Goal: Task Accomplishment & Management: Manage account settings

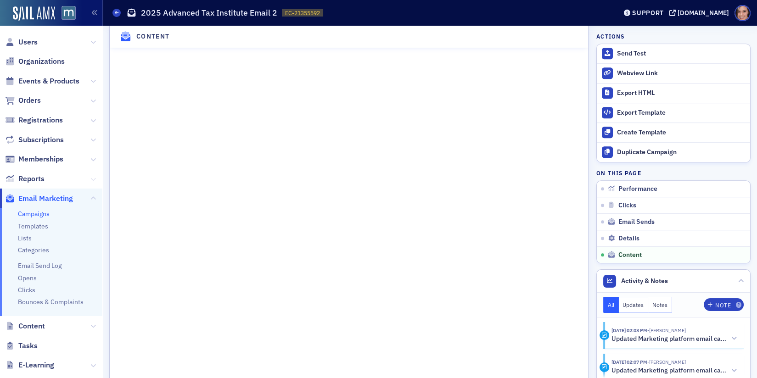
scroll to position [133, 0]
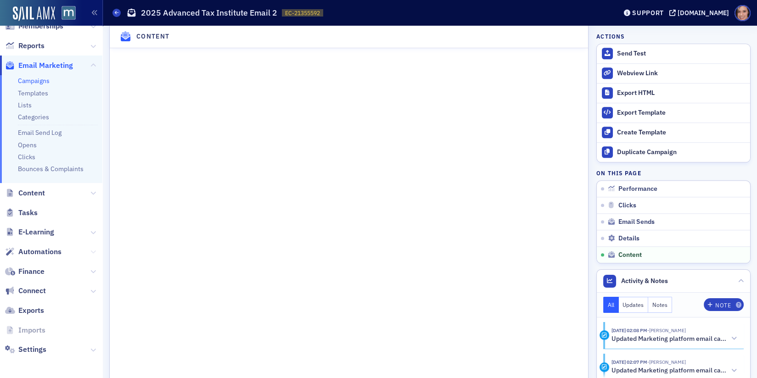
click at [94, 251] on icon at bounding box center [93, 252] width 6 height 6
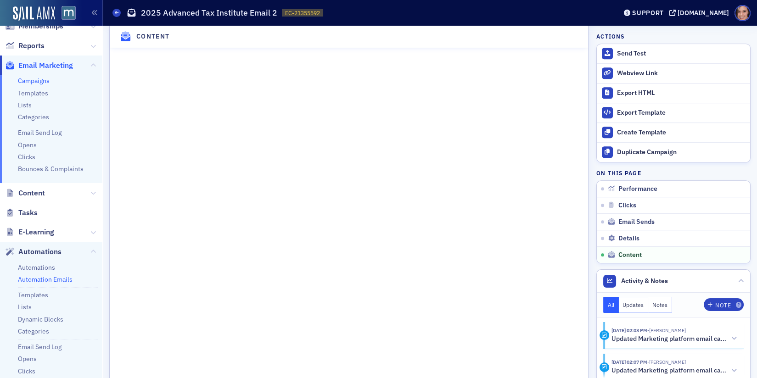
click at [52, 282] on link "Automation Emails" at bounding box center [45, 279] width 55 height 8
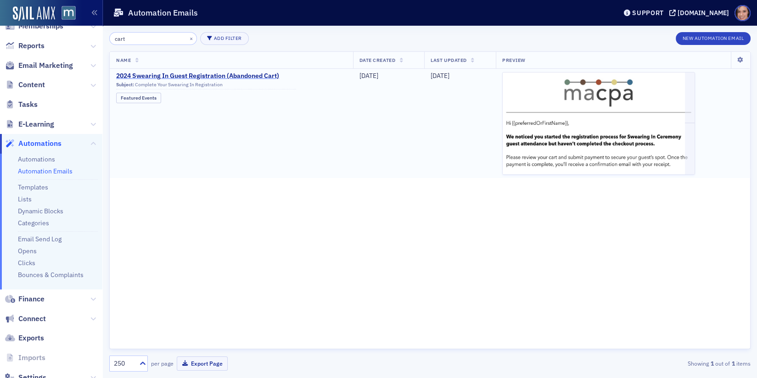
type input "cart"
click at [34, 155] on link "Automations" at bounding box center [36, 159] width 37 height 8
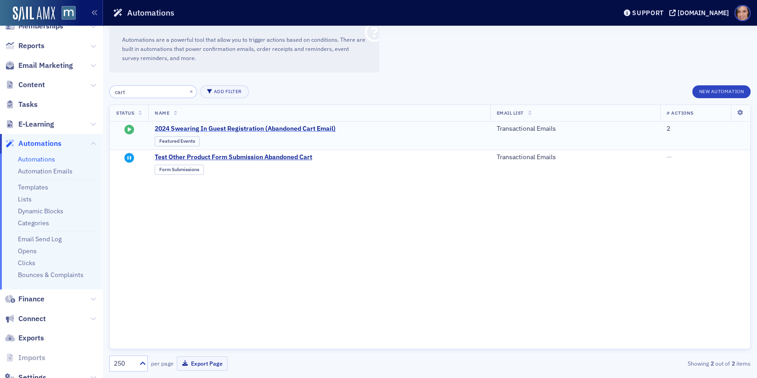
type input "cart"
click at [220, 130] on span "2024 Swearing In Guest Registration (Abandoned Cart Email)" at bounding box center [245, 129] width 181 height 8
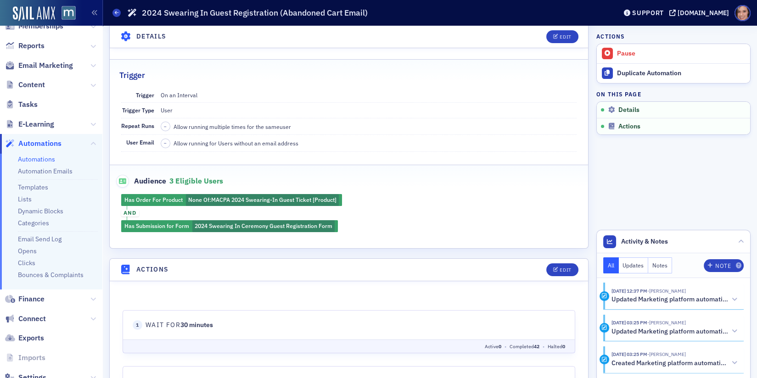
scroll to position [317, 0]
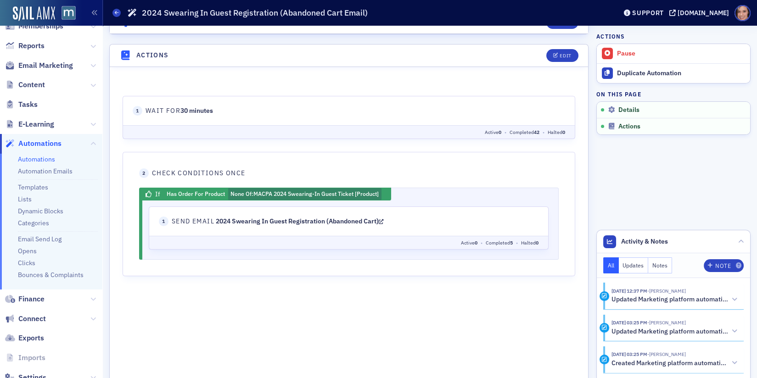
click at [384, 219] on icon at bounding box center [381, 221] width 5 height 6
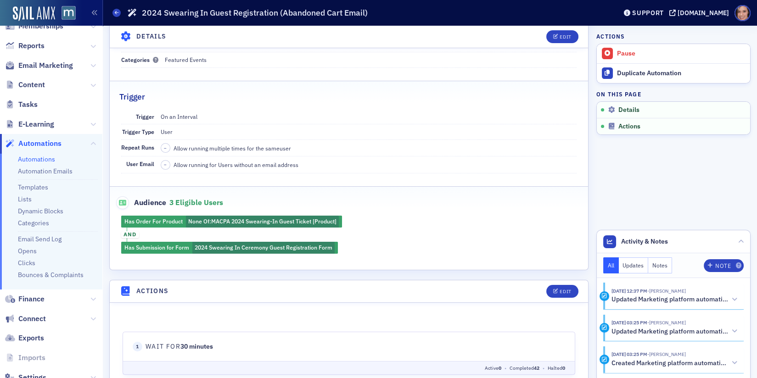
scroll to position [0, 0]
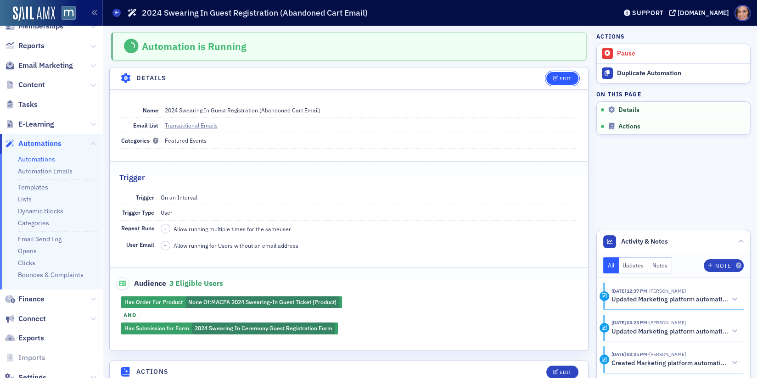
click at [565, 80] on div "Edit" at bounding box center [565, 78] width 11 height 5
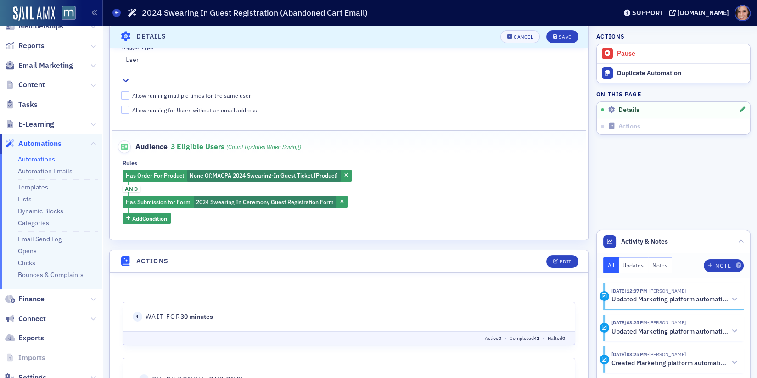
scroll to position [333, 0]
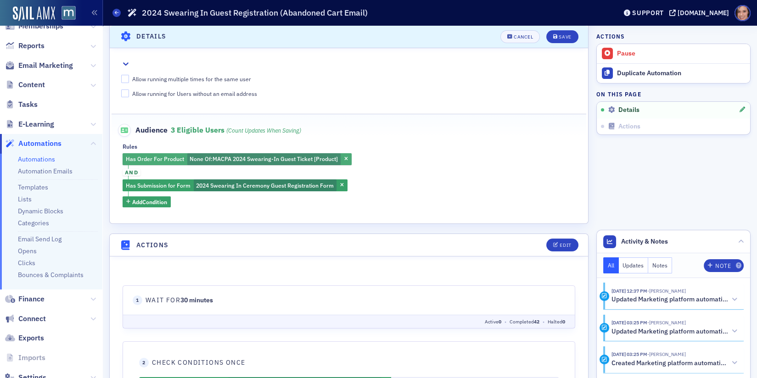
click at [302, 155] on span "MACPA 2024 Swearing-In Guest Ticket [Product]" at bounding box center [275, 158] width 125 height 7
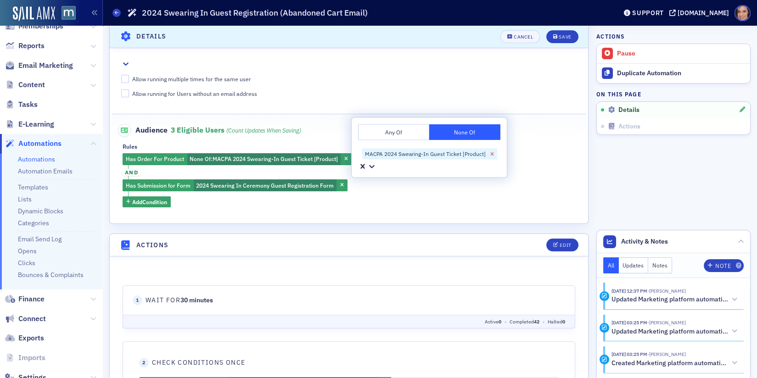
click at [493, 153] on icon "Remove MACPA 2024 Swearing-In Guest Ticket [Product]" at bounding box center [492, 154] width 6 height 6
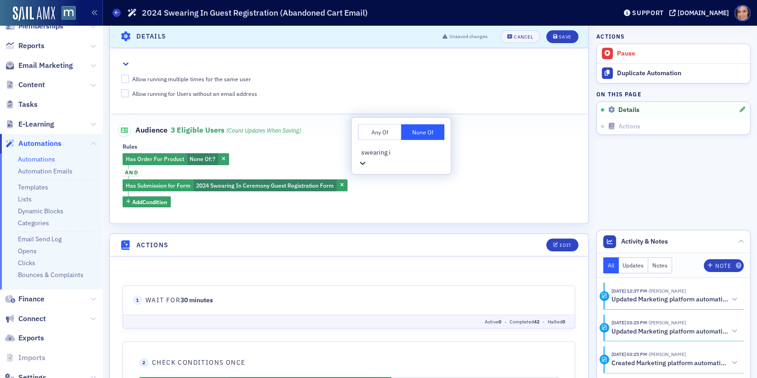
type input "swearing in"
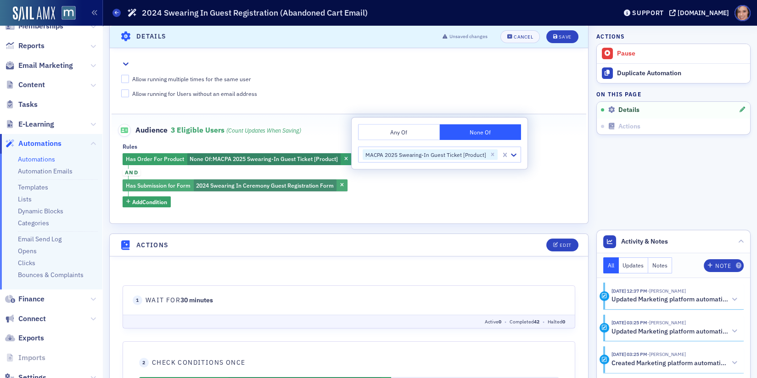
click at [265, 182] on span "2024 Swearing In Ceremony Guest Registration Form" at bounding box center [265, 185] width 138 height 7
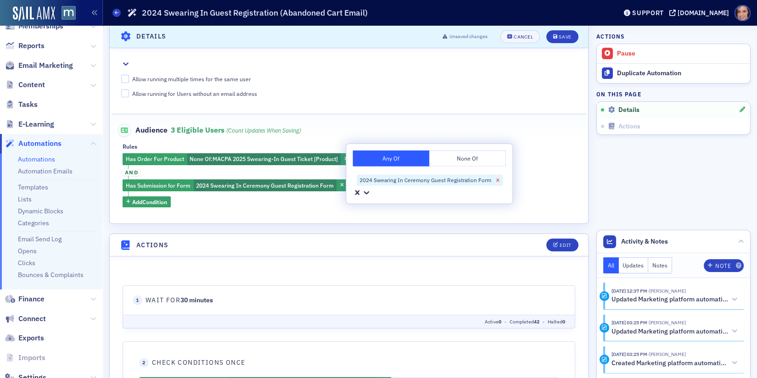
click at [498, 181] on icon "Remove 2024 Swearing In Ceremony Guest Registration Form" at bounding box center [498, 180] width 6 height 6
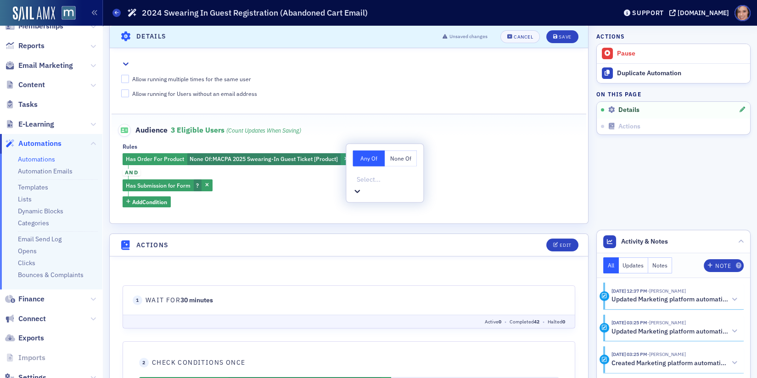
click at [480, 194] on fieldset "Audience 3 eligible users (count updates when saving) Rules Has Order For Produ…" at bounding box center [349, 162] width 475 height 97
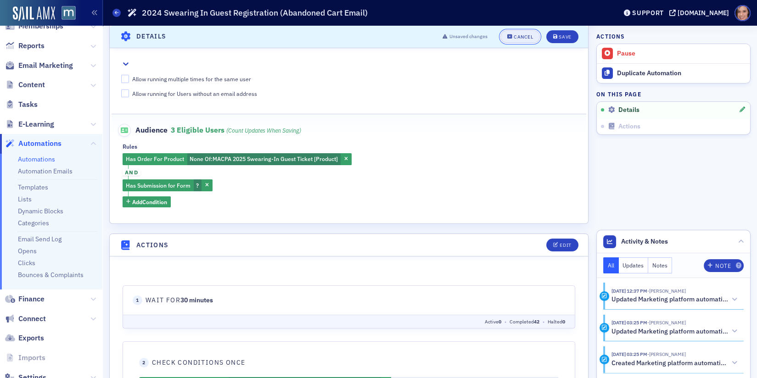
click at [512, 40] on button "Cancel" at bounding box center [519, 36] width 39 height 13
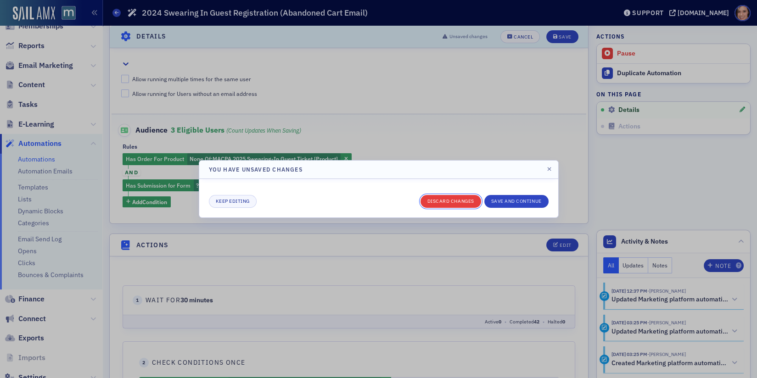
click at [461, 202] on button "Discard changes" at bounding box center [451, 201] width 61 height 13
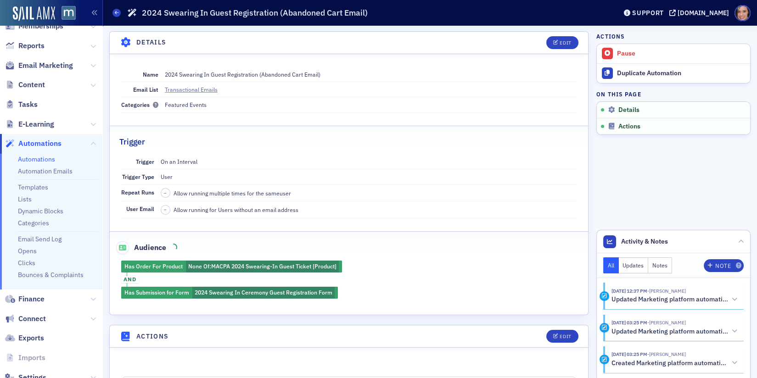
scroll to position [36, 0]
click at [561, 45] on div "Edit" at bounding box center [565, 42] width 11 height 5
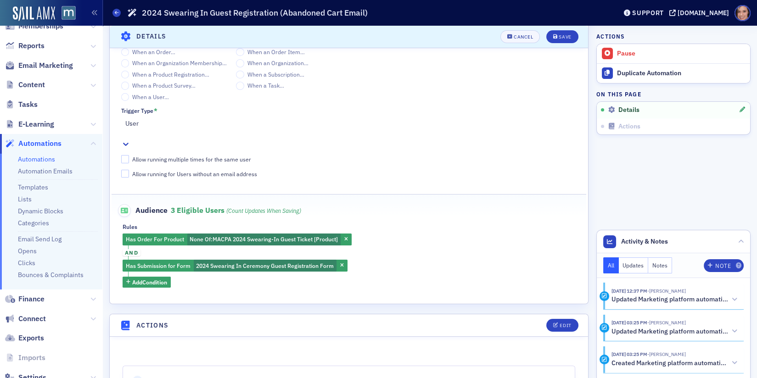
scroll to position [283, 0]
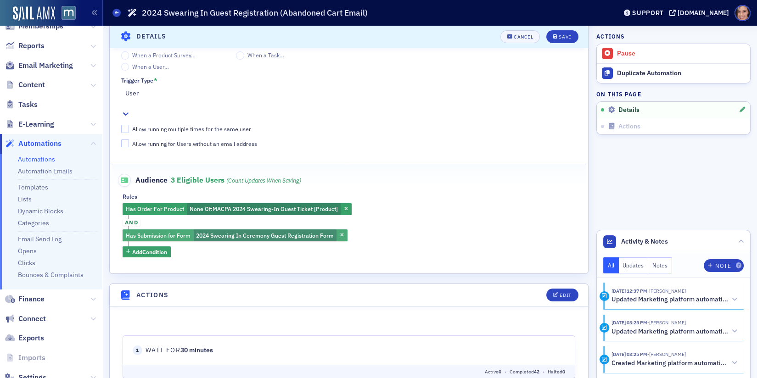
click at [287, 232] on span "2024 Swearing In Ceremony Guest Registration Form" at bounding box center [265, 235] width 138 height 7
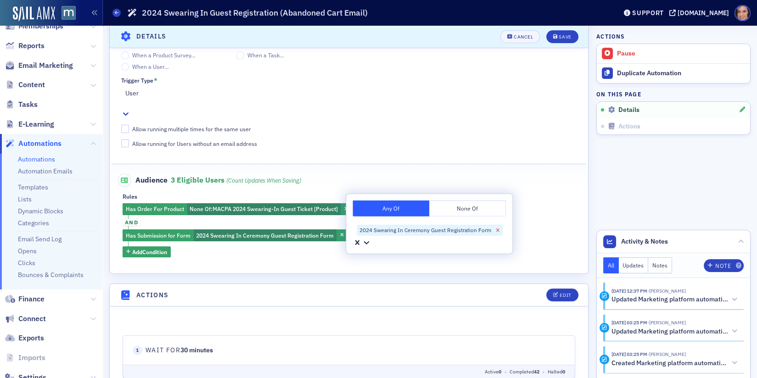
click at [495, 228] on icon "Remove 2024 Swearing In Ceremony Guest Registration Form" at bounding box center [498, 230] width 6 height 6
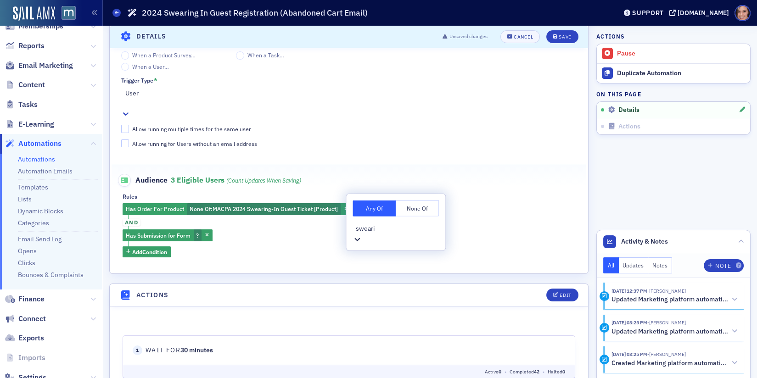
type input "swearin"
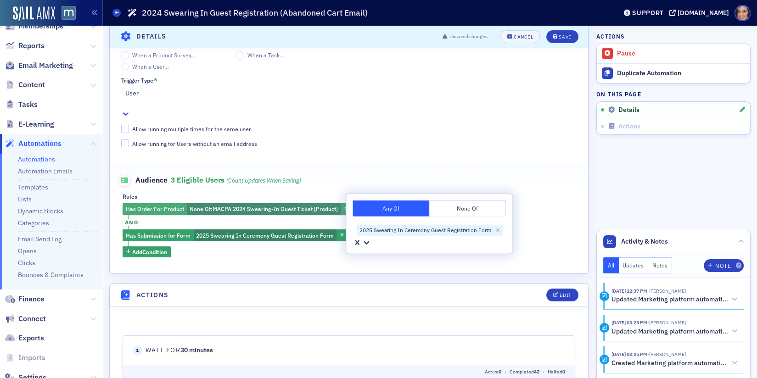
click at [292, 205] on span "MACPA 2024 Swearing-In Guest Ticket [Product]" at bounding box center [275, 208] width 125 height 7
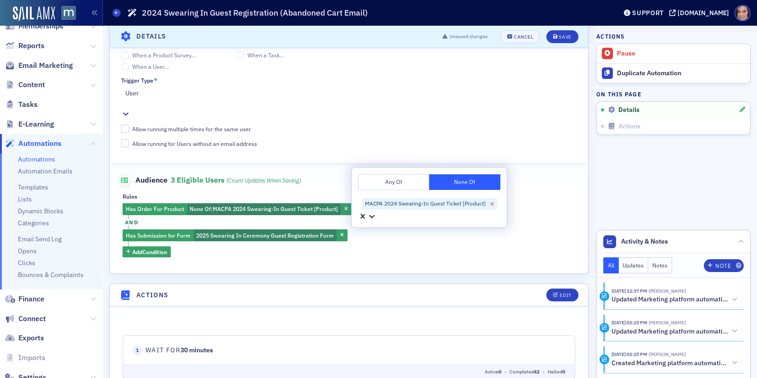
click at [490, 205] on icon "Remove MACPA 2024 Swearing-In Guest Ticket [Product]" at bounding box center [492, 204] width 6 height 6
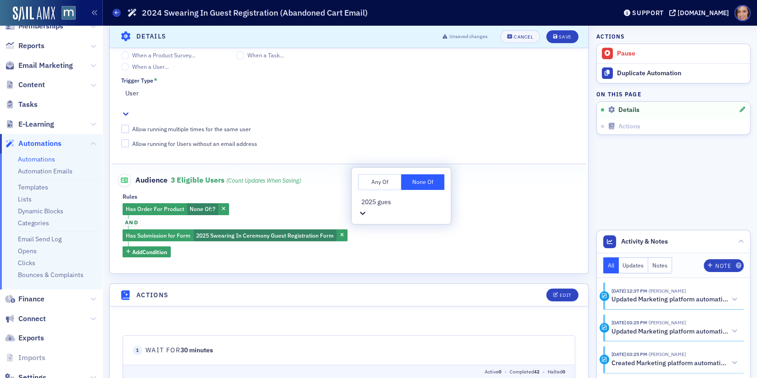
type input "2025 guest"
click at [140, 378] on span "MACPA 2025 Swearing-In Guest Ticket [Product]" at bounding box center [70, 383] width 140 height 10
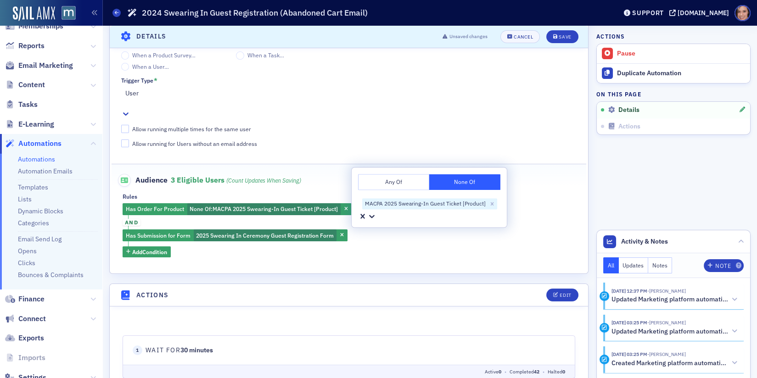
click at [550, 240] on div "Has Order For Product None Of : MACPA 2025 Swearing-In Guest Ticket [Product] a…" at bounding box center [349, 230] width 453 height 54
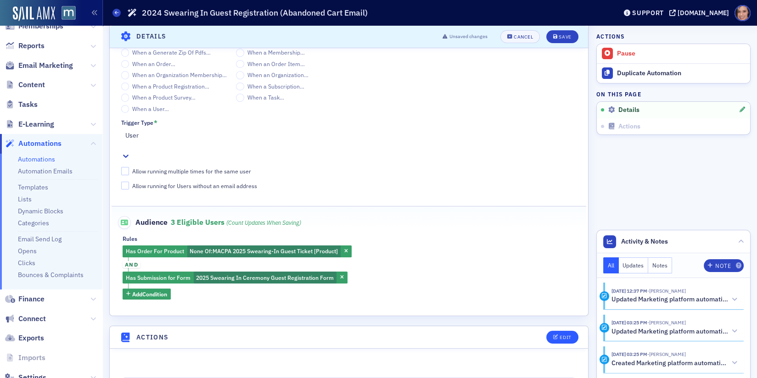
scroll to position [132, 0]
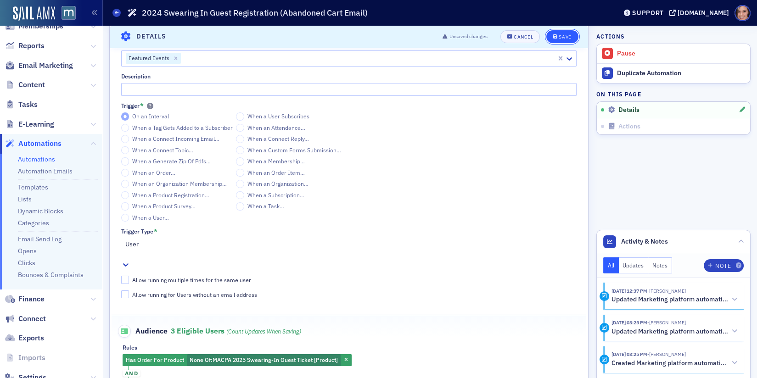
click at [559, 40] on button "Save" at bounding box center [562, 36] width 32 height 13
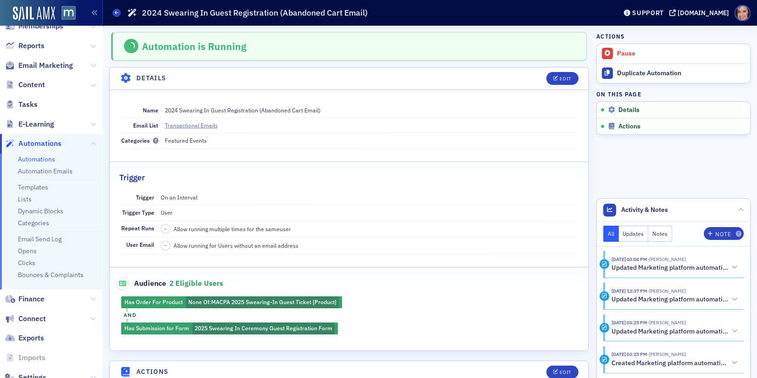
scroll to position [3, 0]
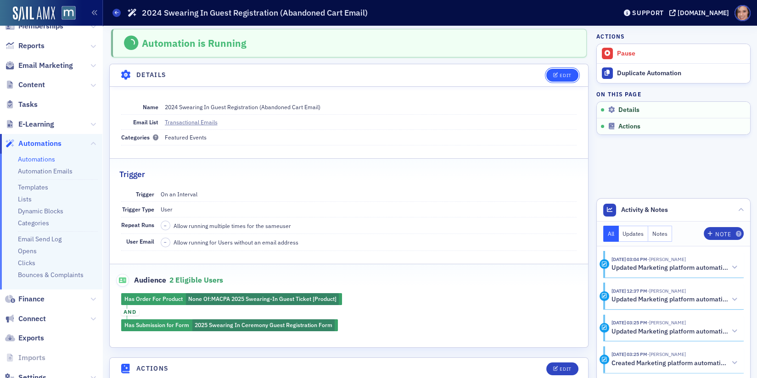
click at [562, 77] on div "Edit" at bounding box center [565, 75] width 11 height 5
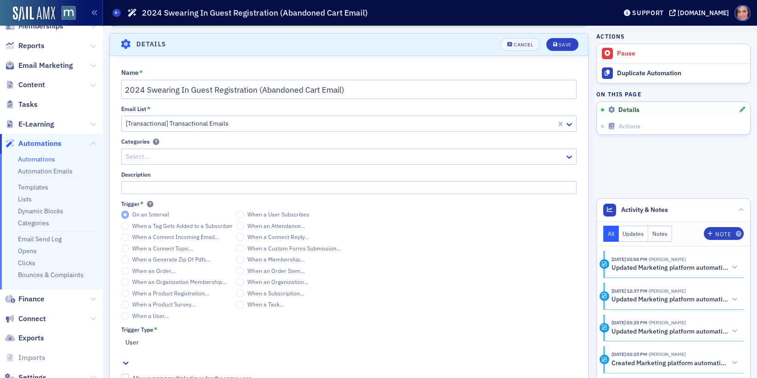
scroll to position [36, 0]
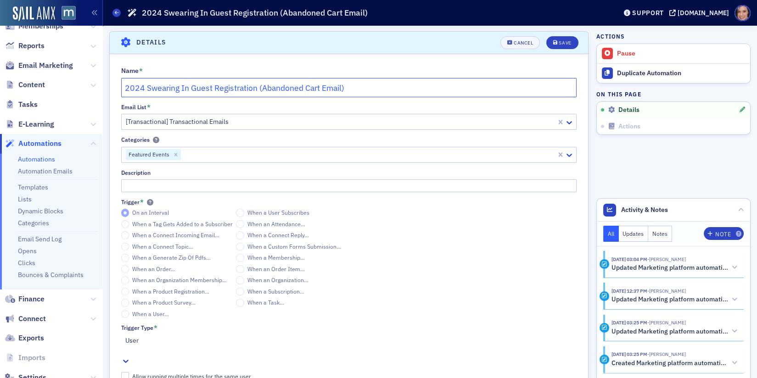
drag, startPoint x: 145, startPoint y: 88, endPoint x: 120, endPoint y: 88, distance: 24.8
click at [120, 88] on div "Name * 2024 Swearing In Guest Registration (Abandoned Cart Email) Email List * …" at bounding box center [349, 286] width 478 height 438
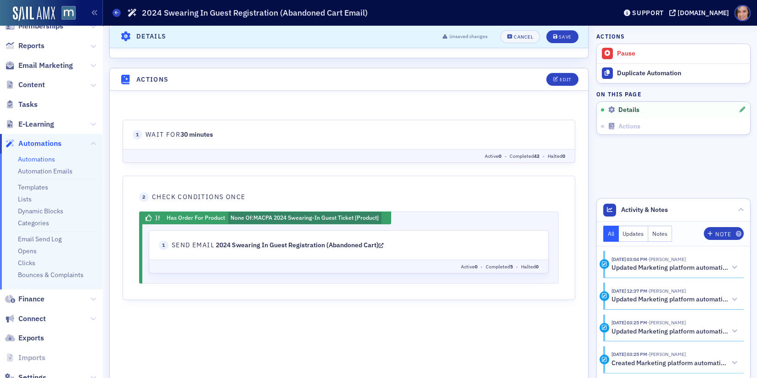
scroll to position [534, 0]
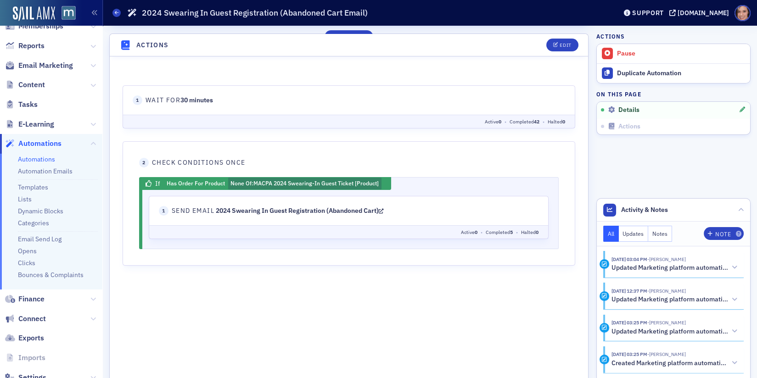
type input "Swearing In Guest Registration (Abandoned Cart Email)"
click at [384, 209] on icon at bounding box center [381, 211] width 5 height 6
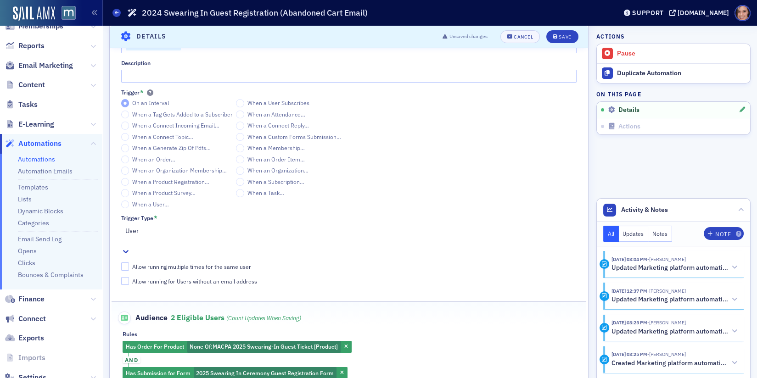
scroll to position [231, 0]
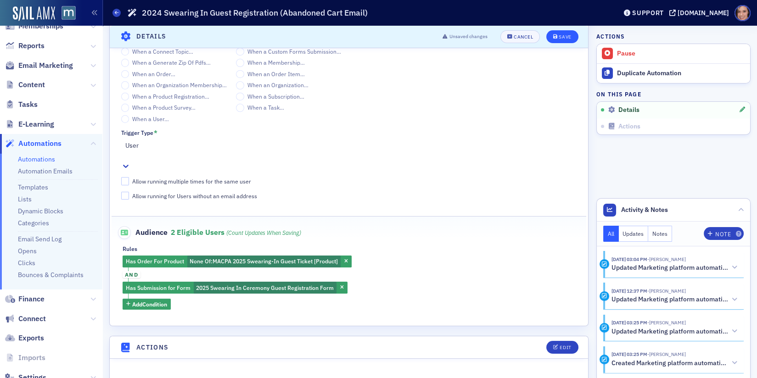
click at [569, 30] on button "Save" at bounding box center [562, 36] width 32 height 13
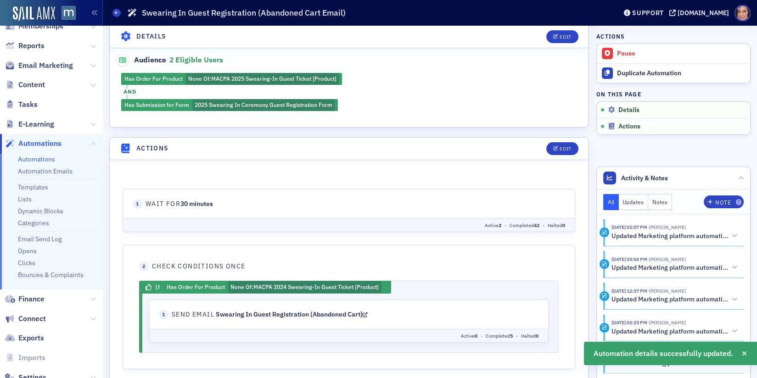
scroll to position [302, 0]
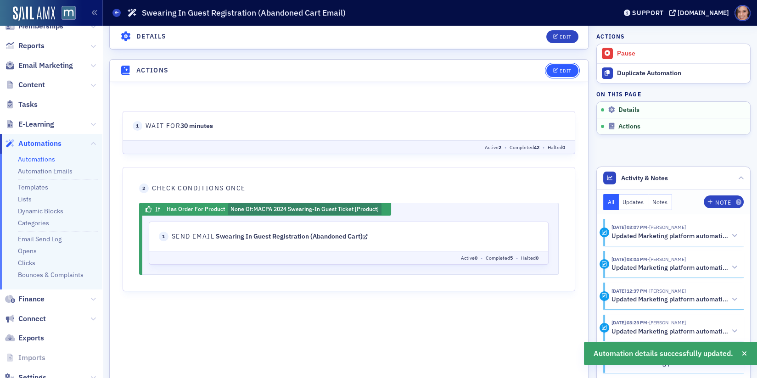
click at [558, 73] on button "Edit" at bounding box center [562, 70] width 32 height 13
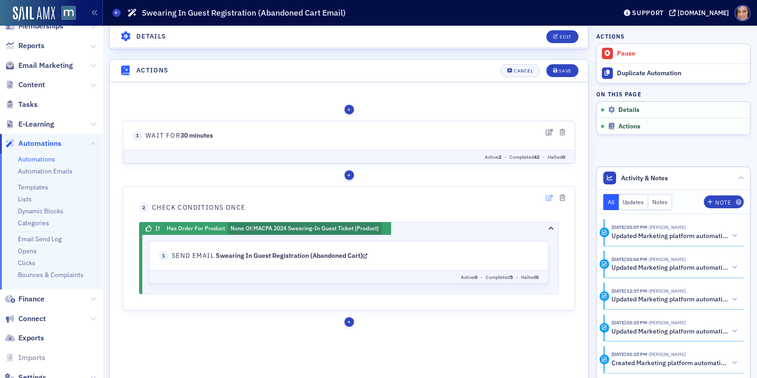
click at [550, 196] on icon "button" at bounding box center [549, 197] width 7 height 6
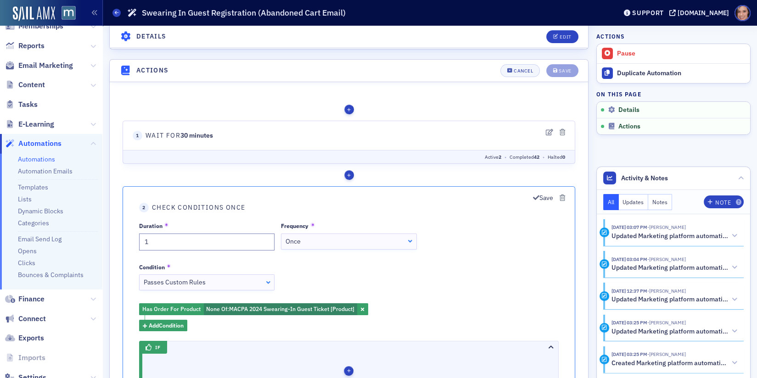
scroll to position [334, 0]
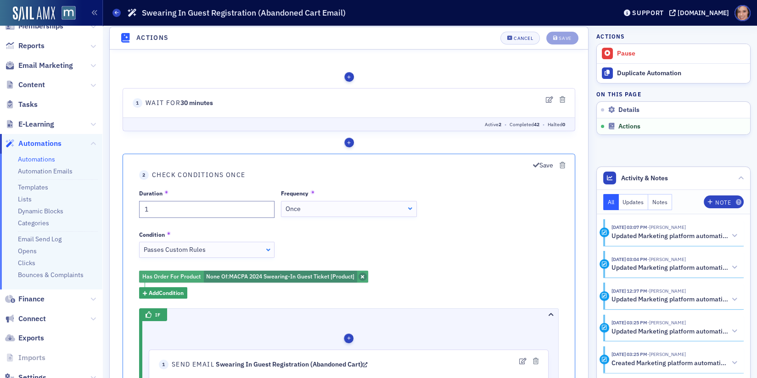
click at [361, 274] on icon "button" at bounding box center [362, 276] width 3 height 6
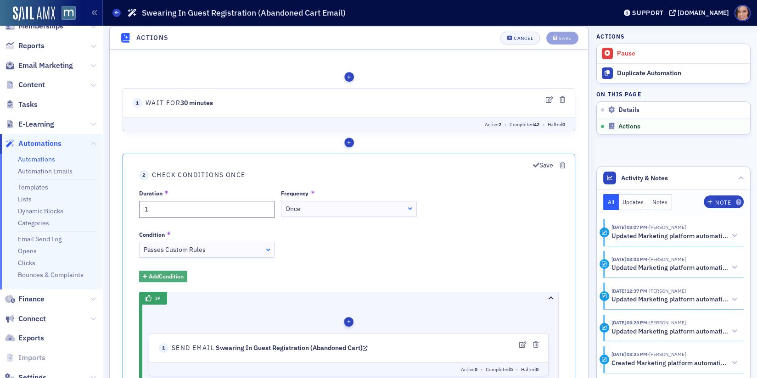
click at [167, 278] on span "Add Condition" at bounding box center [166, 276] width 35 height 8
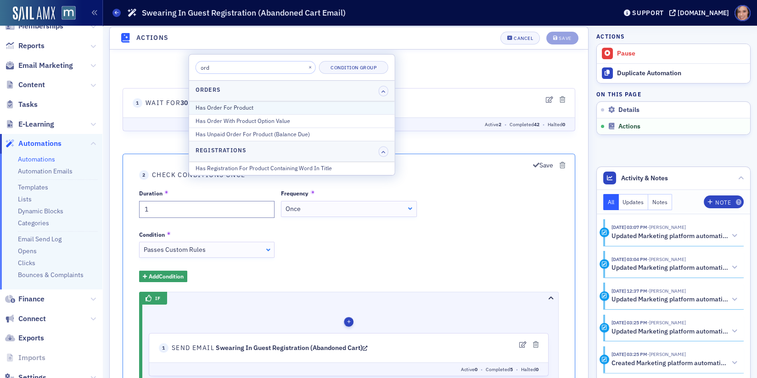
type input "ord"
click at [259, 108] on div "Has Order For Product" at bounding box center [292, 107] width 193 height 8
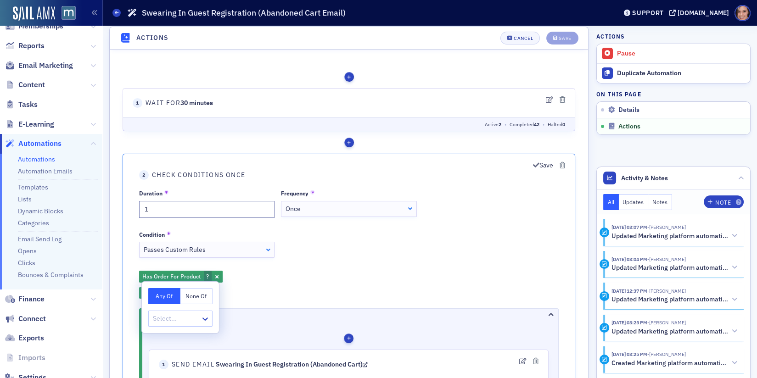
click at [203, 292] on button "None Of" at bounding box center [196, 296] width 32 height 16
click at [183, 325] on div "Select..." at bounding box center [175, 318] width 52 height 13
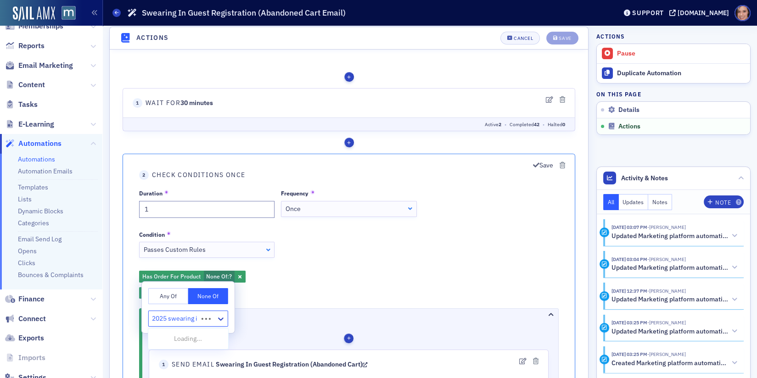
type input "2025 swearing in"
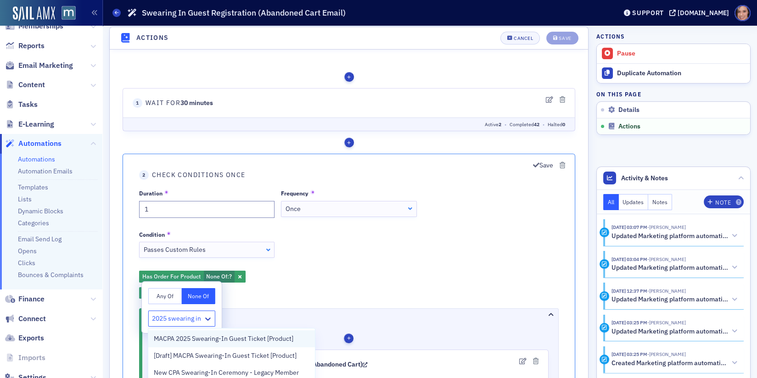
click at [203, 339] on span "MACPA 2025 Swearing-In Guest Ticket [Product]" at bounding box center [224, 339] width 140 height 10
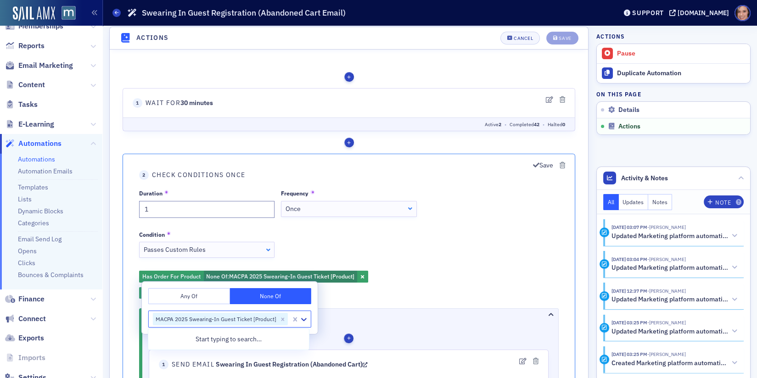
click at [444, 271] on div "Has Order For Product None Of : MACPA 2025 Swearing-In Guest Ticket [Product] A…" at bounding box center [349, 284] width 420 height 28
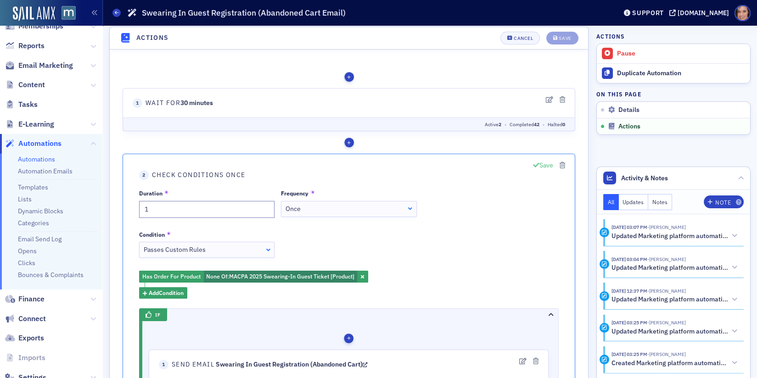
click at [549, 160] on button "Save" at bounding box center [543, 165] width 20 height 10
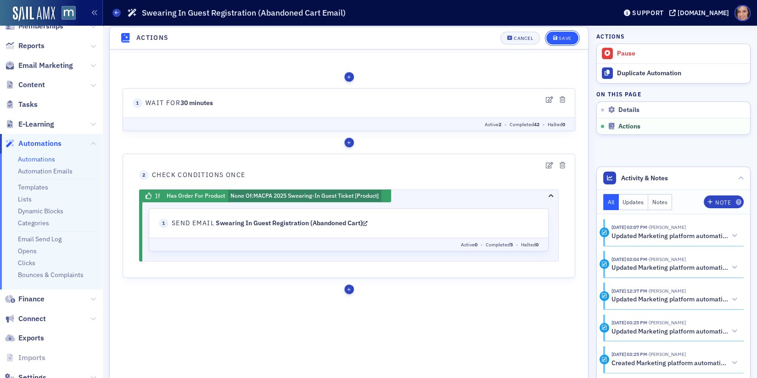
click at [556, 39] on icon "button" at bounding box center [555, 38] width 5 height 5
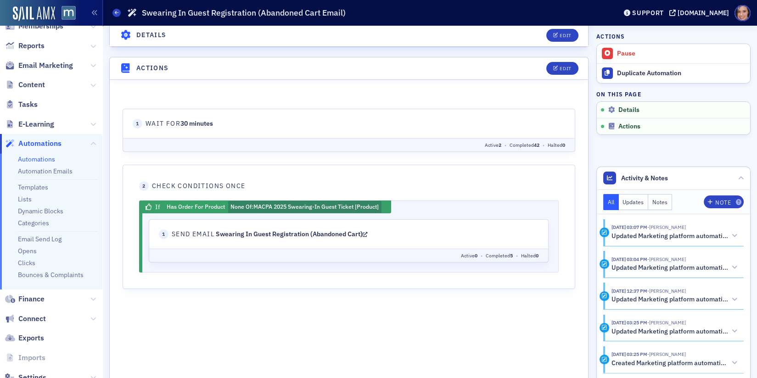
scroll to position [304, 0]
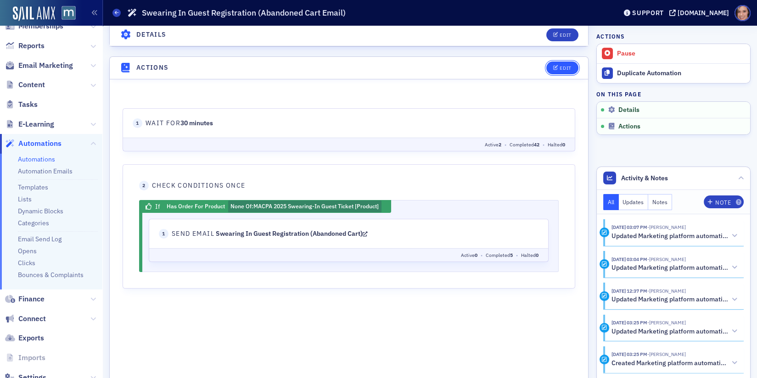
click at [562, 66] on div "Edit" at bounding box center [565, 68] width 11 height 5
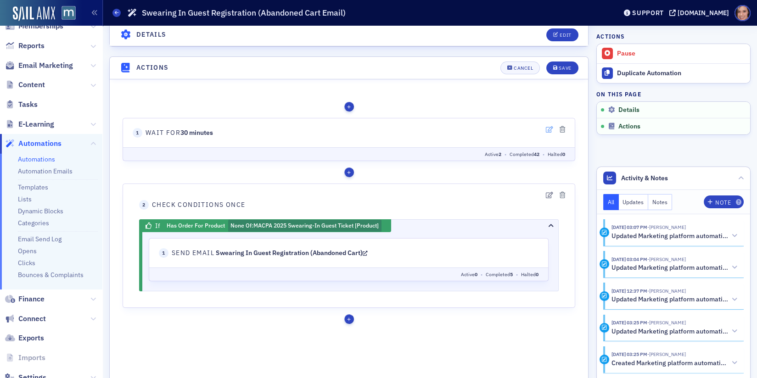
click at [546, 132] on icon "button" at bounding box center [549, 129] width 7 height 6
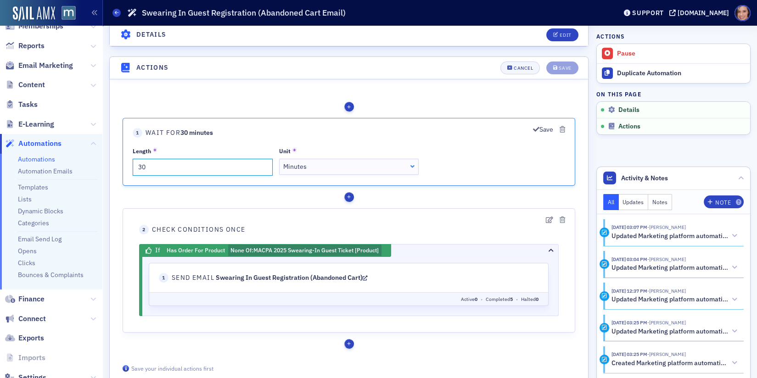
click at [154, 168] on input "30" at bounding box center [203, 166] width 140 height 17
click at [299, 169] on div "Minutes" at bounding box center [348, 167] width 131 height 10
type input "1"
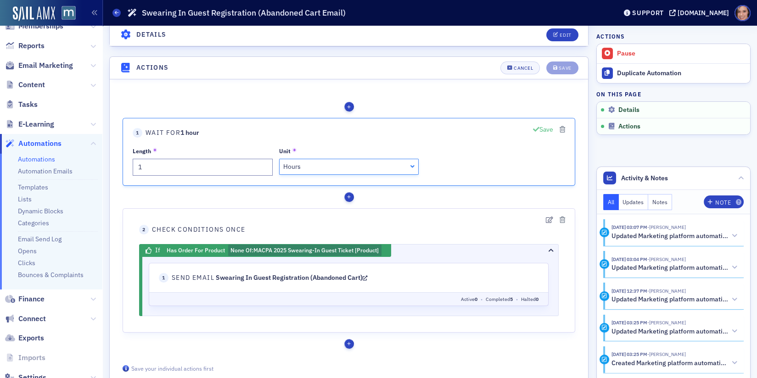
click at [540, 129] on button "Save" at bounding box center [543, 129] width 20 height 10
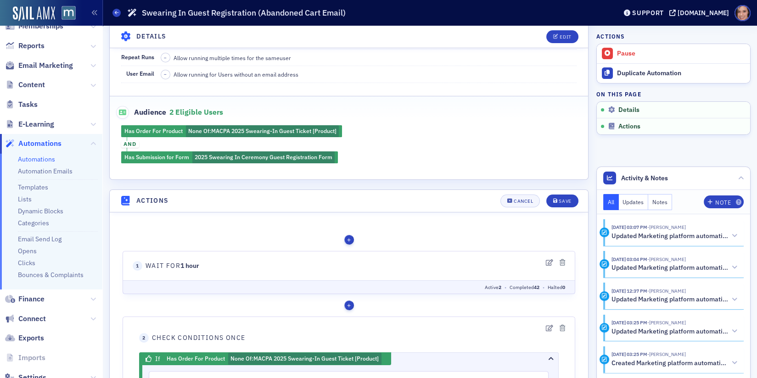
scroll to position [0, 0]
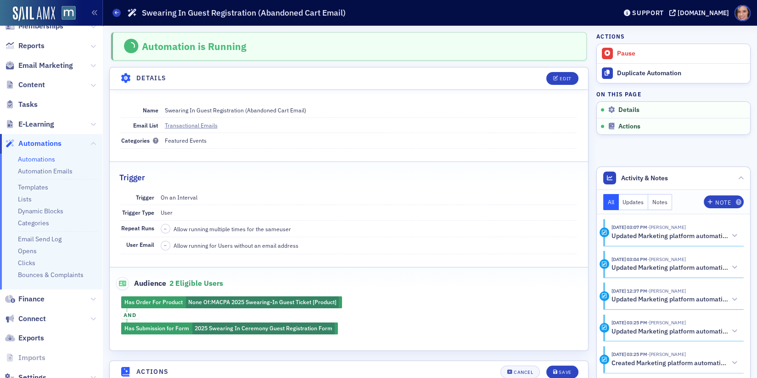
click at [589, 17] on div "Automations Swearing In Guest Registration (Abandoned Cart Email)" at bounding box center [357, 12] width 490 height 17
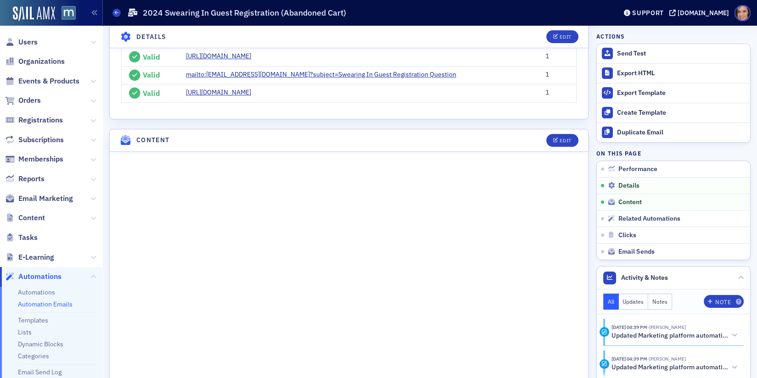
scroll to position [379, 0]
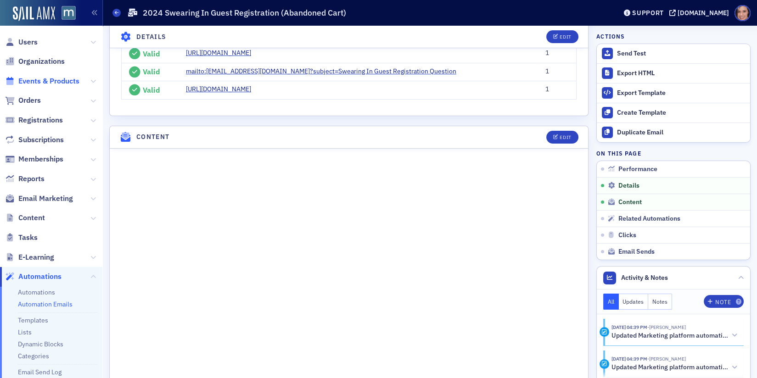
click at [59, 82] on span "Events & Products" at bounding box center [48, 81] width 61 height 10
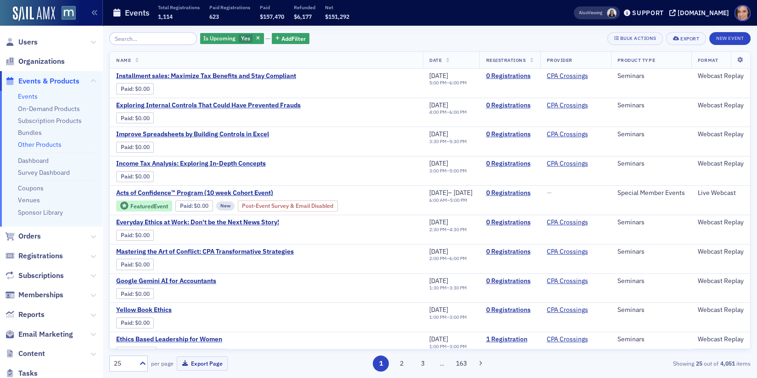
click at [50, 141] on link "Other Products" at bounding box center [40, 145] width 44 height 8
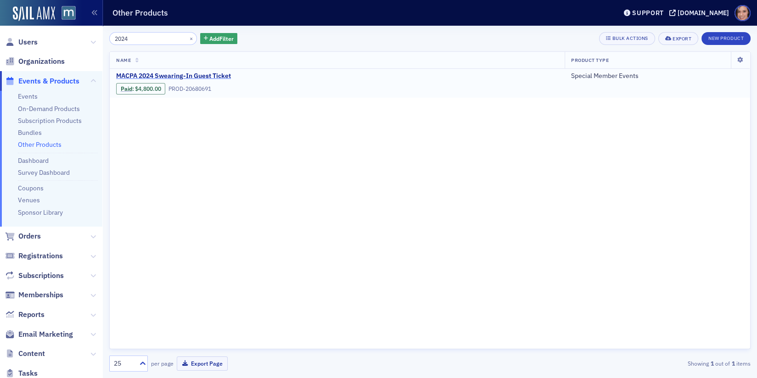
type input "2024"
click at [196, 73] on span "MACPA 2024 Swearing-In Guest Ticket" at bounding box center [193, 76] width 154 height 8
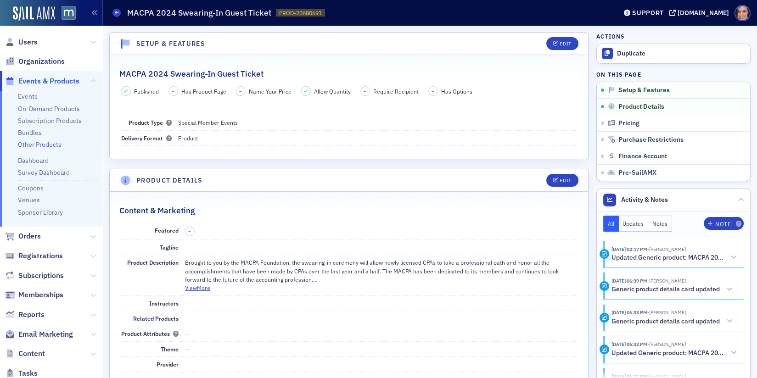
click at [204, 13] on h1 "MACPA 2024 Swearing-In Guest Ticket" at bounding box center [199, 12] width 144 height 11
copy h1 "MACPA 2024 Swearing-In Guest Ticket"
click at [117, 9] on span at bounding box center [116, 13] width 8 height 8
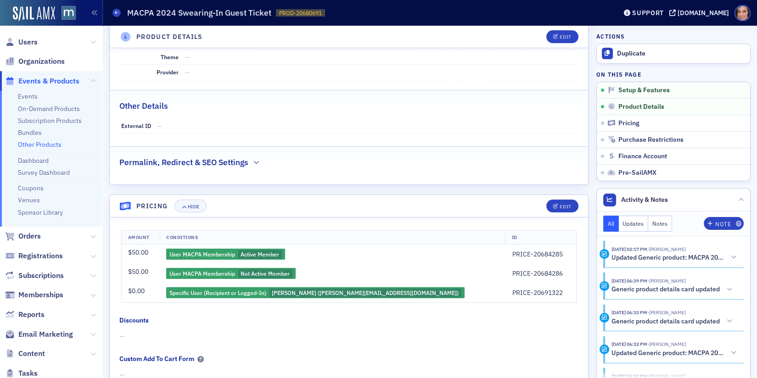
scroll to position [336, 0]
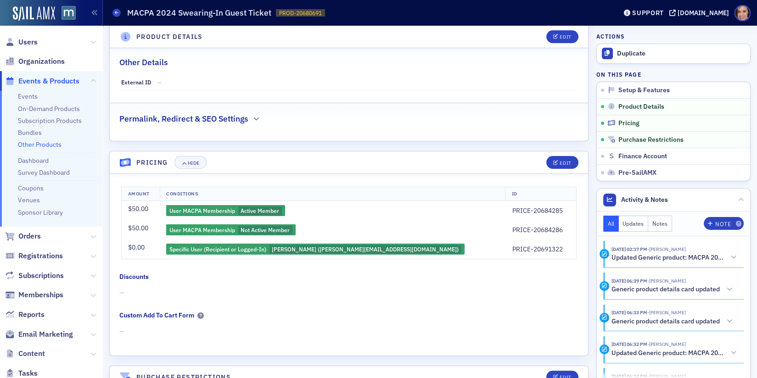
click at [112, 11] on header "Other Products MACPA 2024 Swearing-In Guest Ticket PROD-20680691 20680691 Suppo…" at bounding box center [430, 13] width 654 height 26
click at [114, 12] on span at bounding box center [116, 13] width 8 height 8
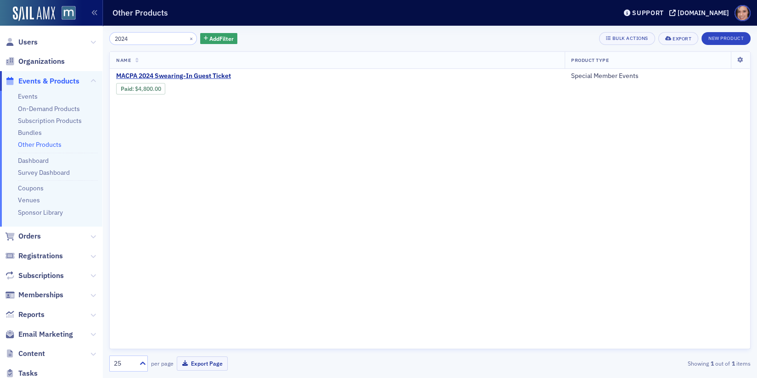
click at [150, 39] on input "2024" at bounding box center [153, 38] width 88 height 13
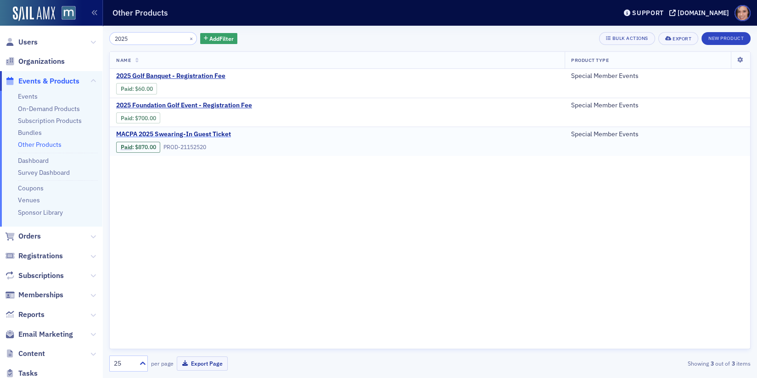
type input "2025"
click at [202, 136] on span "MACPA 2025 Swearing-In Guest Ticket" at bounding box center [193, 134] width 154 height 8
click at [22, 42] on span "Users" at bounding box center [27, 42] width 19 height 10
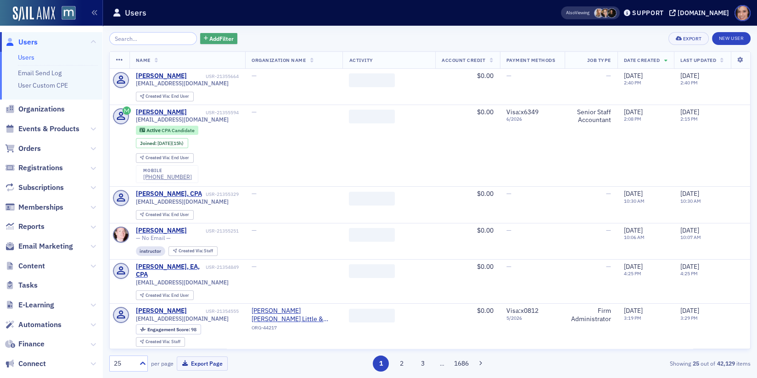
click at [209, 37] on span "Add Filter" at bounding box center [221, 38] width 24 height 8
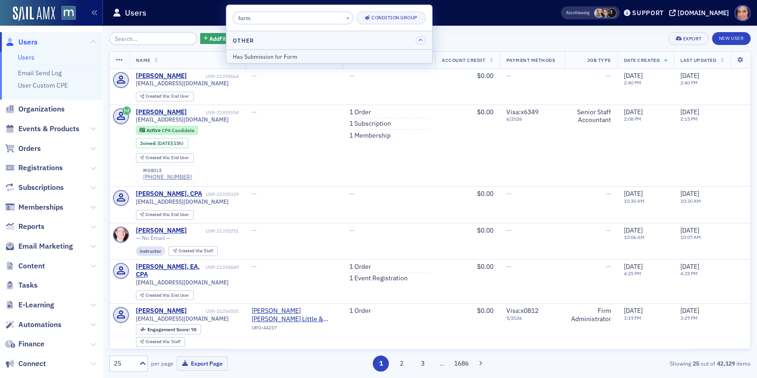
type input "form"
click at [270, 52] on div "Has Submission for Form" at bounding box center [329, 56] width 193 height 8
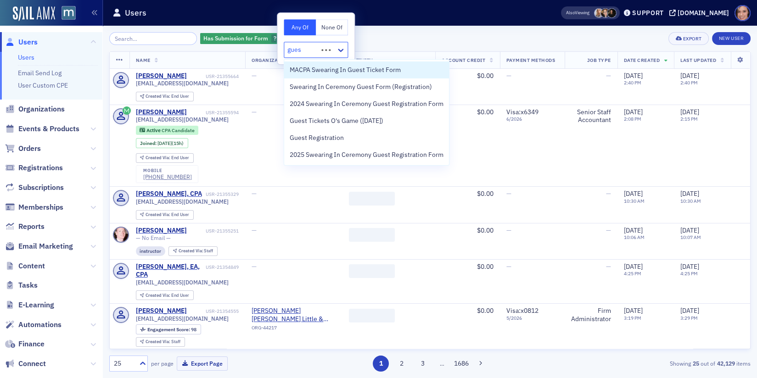
type input "guest"
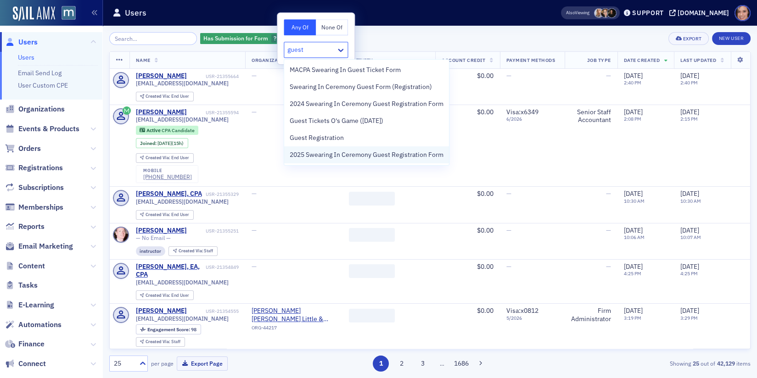
click at [341, 152] on span "2025 Swearing In Ceremony Guest Registration Form" at bounding box center [367, 155] width 154 height 10
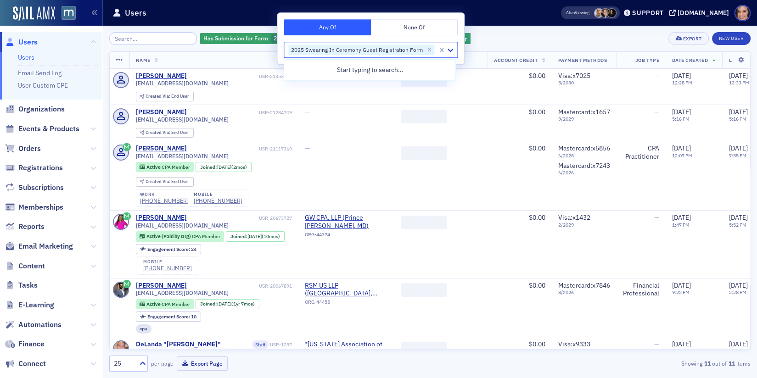
click at [471, 30] on div "Has Submission for Form 2025 Swearing In Ceremony Guest Registration Form Add F…" at bounding box center [429, 202] width 641 height 353
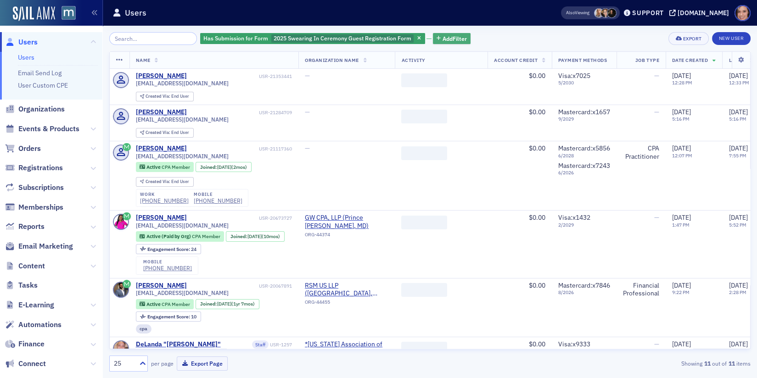
click at [443, 35] on span "Add Filter" at bounding box center [455, 38] width 24 height 8
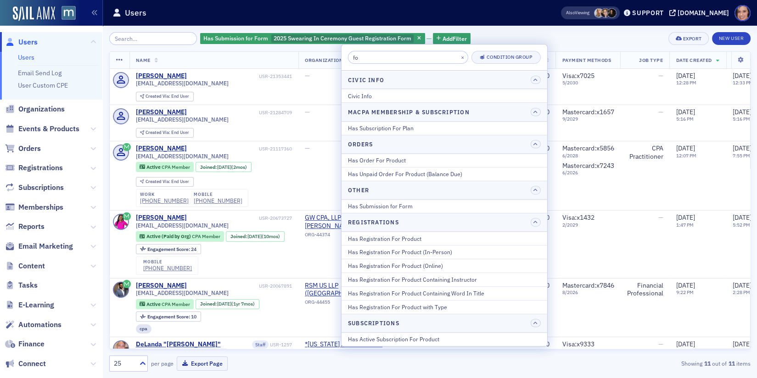
type input "f"
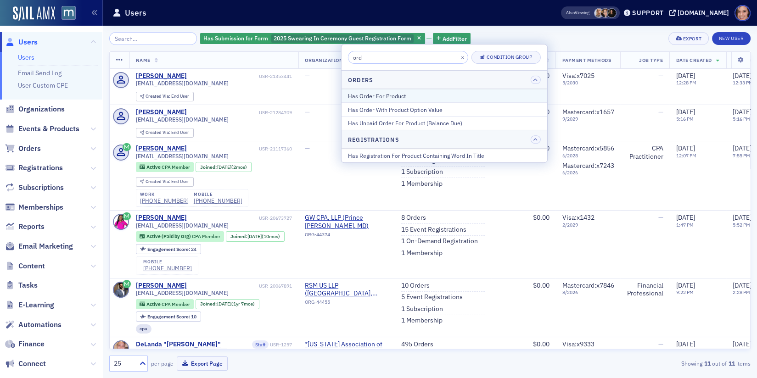
type input "ord"
click at [423, 92] on div "Has Order For Product" at bounding box center [444, 96] width 193 height 8
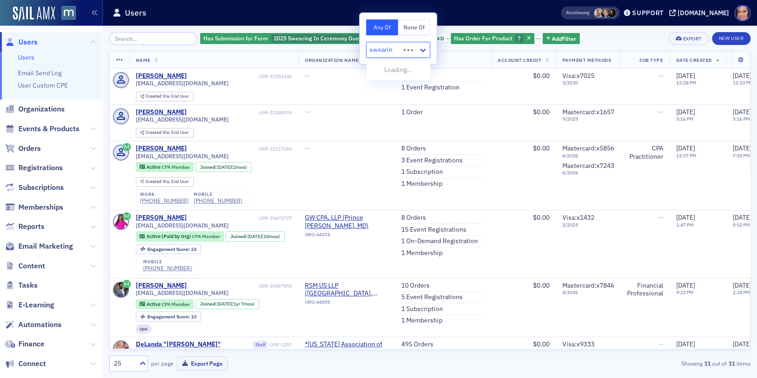
type input "swearing"
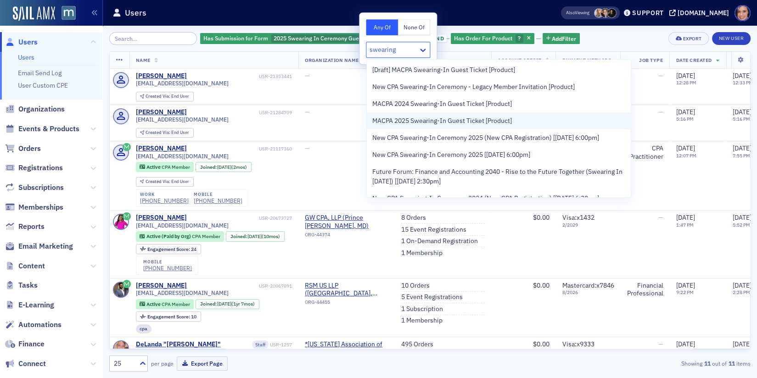
click at [407, 113] on div "MACPA 2025 Swearing-In Guest Ticket [Product]" at bounding box center [499, 120] width 264 height 17
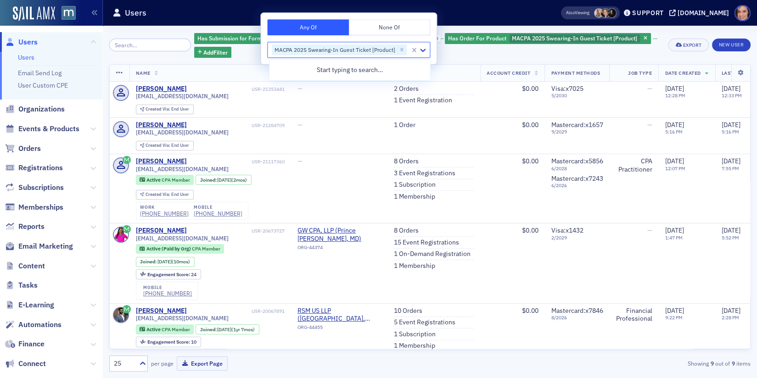
click at [383, 28] on button "None Of" at bounding box center [390, 27] width 82 height 16
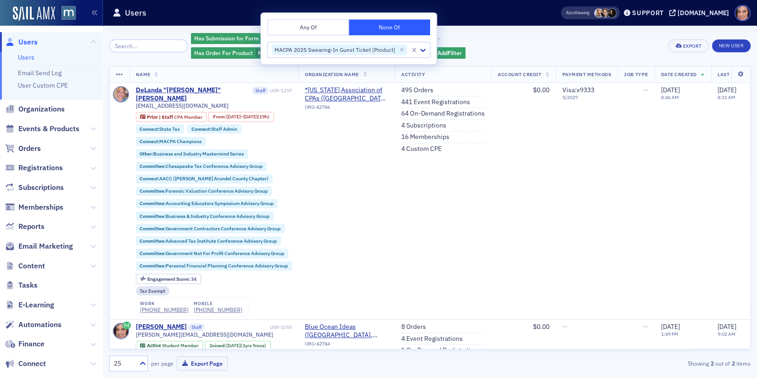
click at [543, 52] on div "Has Submission for Form 2025 Swearing In Ceremony Guest Registration Form and H…" at bounding box center [427, 46] width 472 height 28
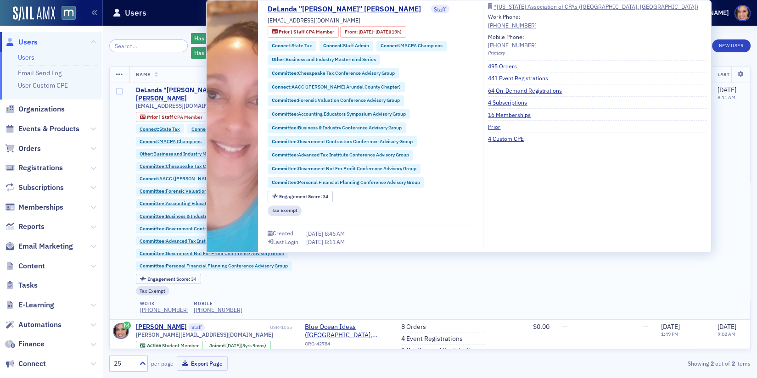
click at [180, 87] on div "DeLanda "Dee" Sullivan" at bounding box center [193, 94] width 114 height 16
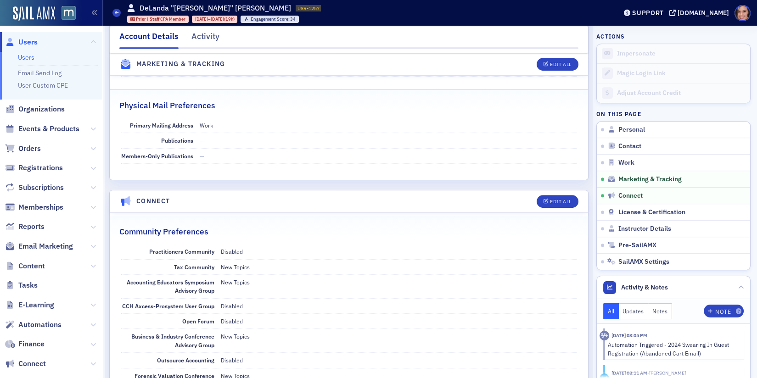
scroll to position [1721, 0]
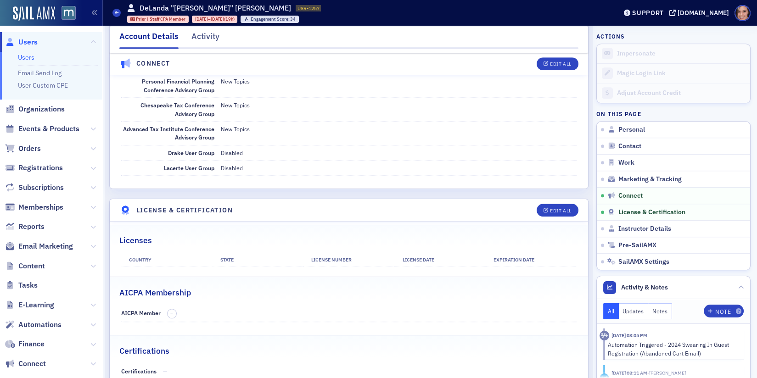
click at [205, 27] on div "Account Details Activity" at bounding box center [348, 40] width 479 height 28
click at [205, 35] on div "Activity" at bounding box center [205, 38] width 28 height 17
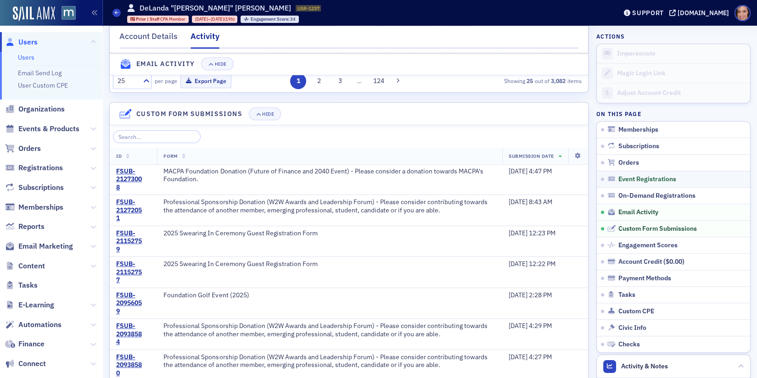
click at [661, 182] on link "Event Registrations" at bounding box center [673, 179] width 153 height 17
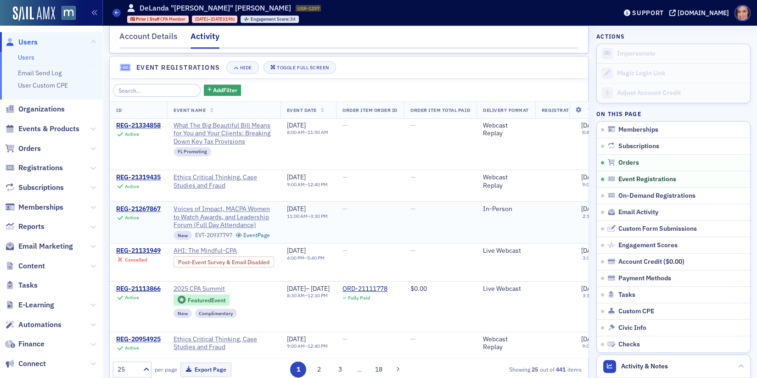
scroll to position [853, 0]
click at [156, 90] on input "search" at bounding box center [157, 90] width 88 height 13
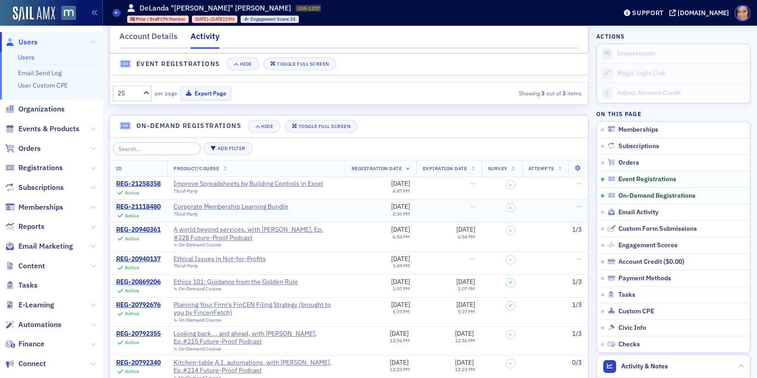
scroll to position [212, 0]
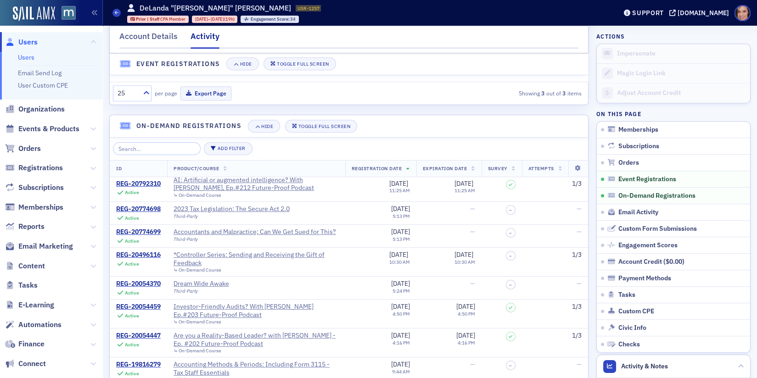
type input "swear"
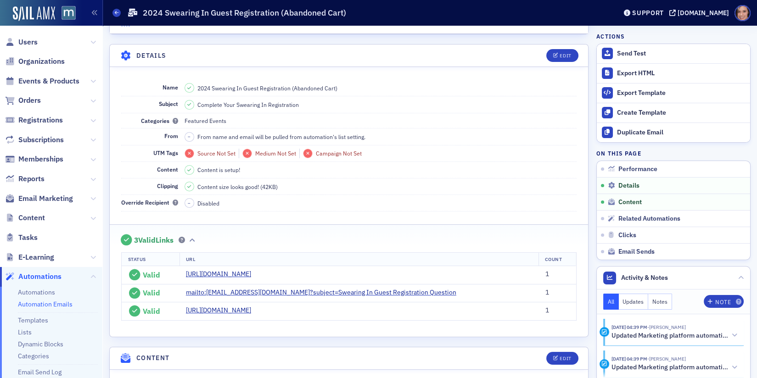
scroll to position [135, 0]
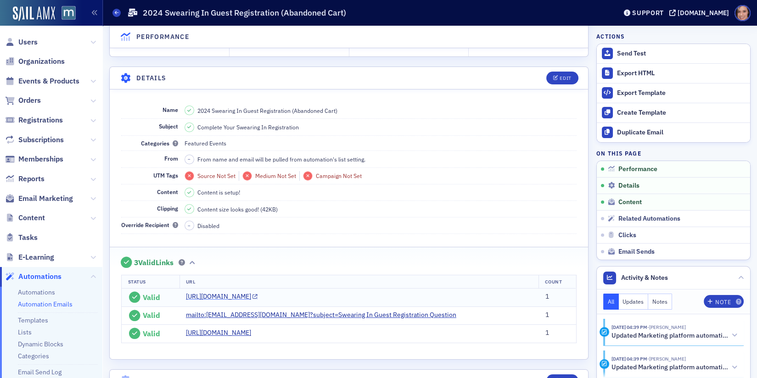
click at [258, 296] on link "https://macpa.org/?sid=60&sln=1" at bounding box center [222, 297] width 72 height 10
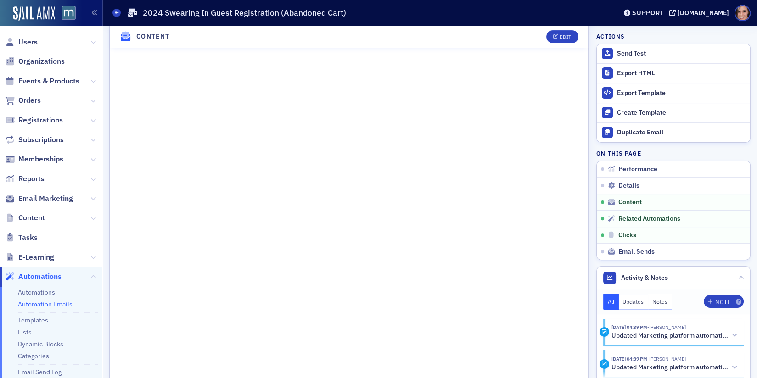
scroll to position [764, 0]
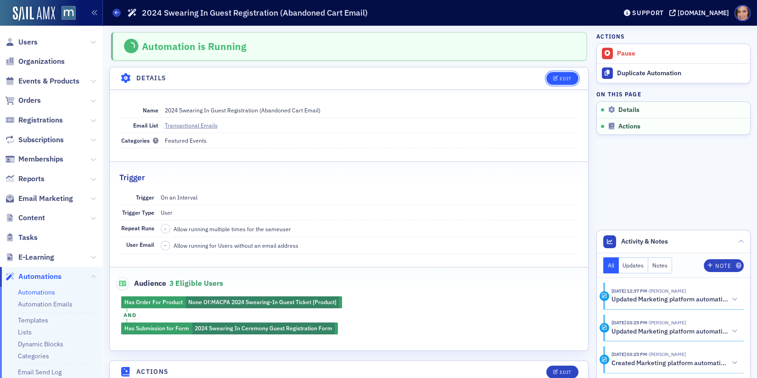
click at [555, 79] on icon "button" at bounding box center [556, 78] width 6 height 5
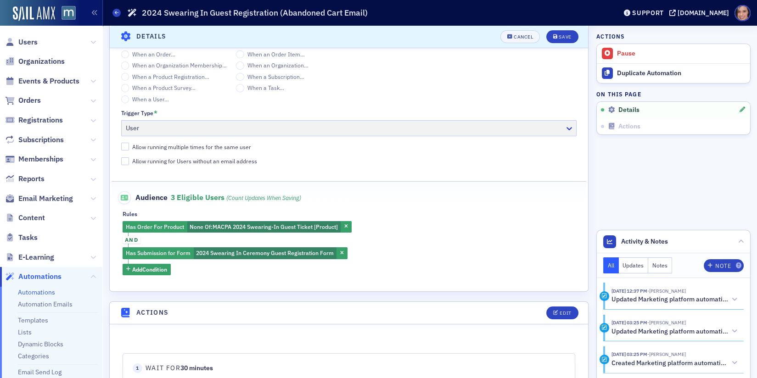
scroll to position [267, 0]
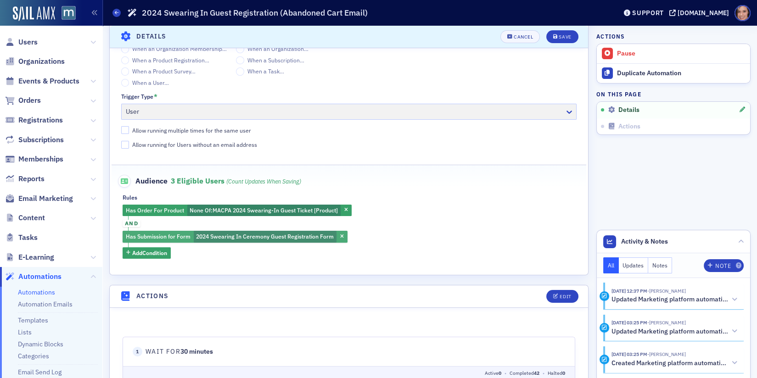
click at [272, 238] on span "2024 Swearing In Ceremony Guest Registration Form" at bounding box center [265, 236] width 138 height 7
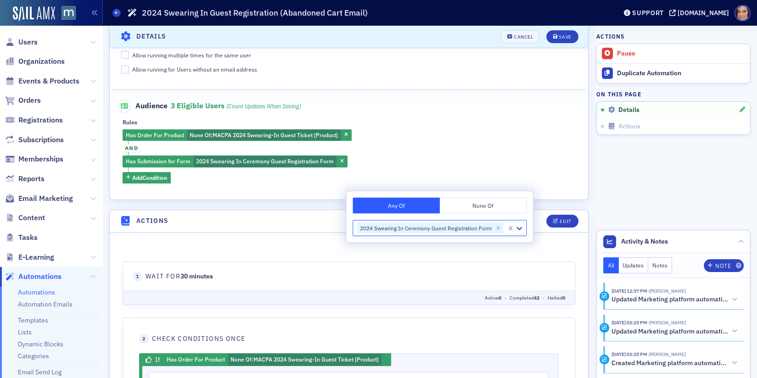
scroll to position [349, 0]
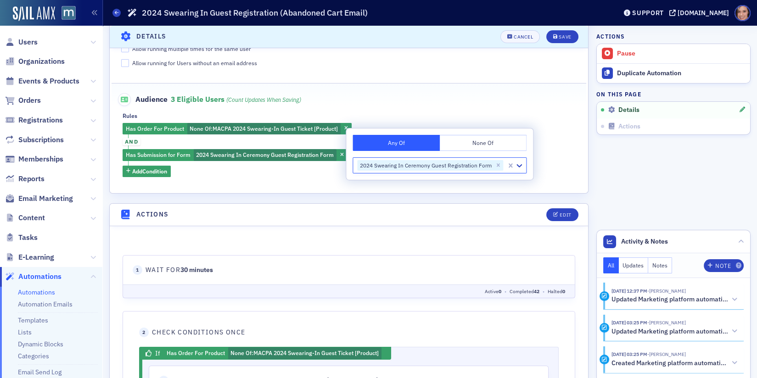
click at [96, 214] on span "Content" at bounding box center [51, 218] width 102 height 20
click at [90, 217] on icon at bounding box center [93, 219] width 6 height 6
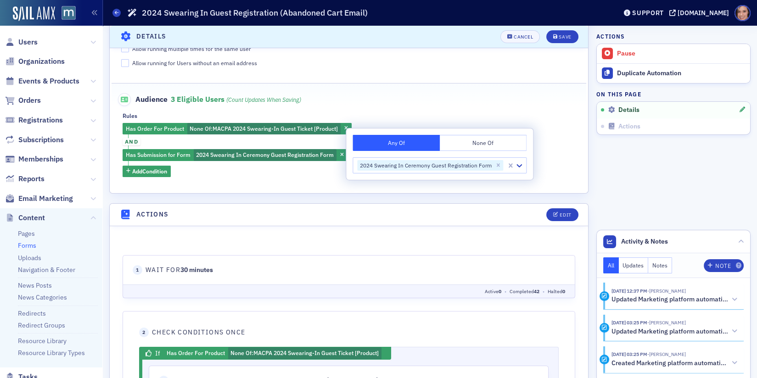
click at [29, 247] on link "Forms" at bounding box center [27, 246] width 18 height 8
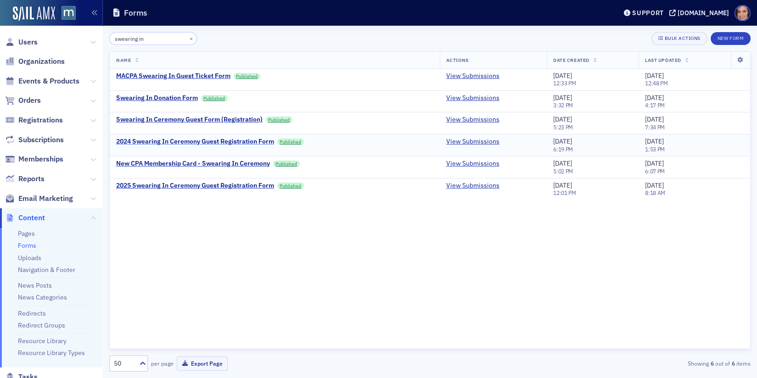
type input "swearing in"
click at [266, 141] on div "2024 Swearing In Ceremony Guest Registration Form" at bounding box center [195, 142] width 158 height 8
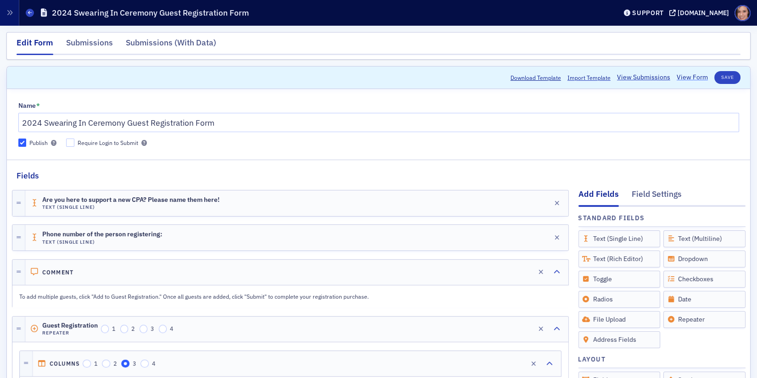
click at [695, 77] on link "View Form" at bounding box center [692, 78] width 31 height 10
click at [696, 76] on link "View Form" at bounding box center [692, 78] width 31 height 10
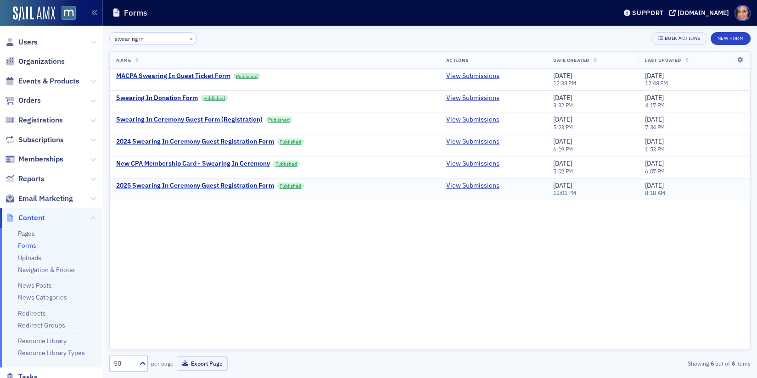
click at [244, 184] on div "2025 Swearing In Ceremony Guest Registration Form" at bounding box center [195, 186] width 158 height 8
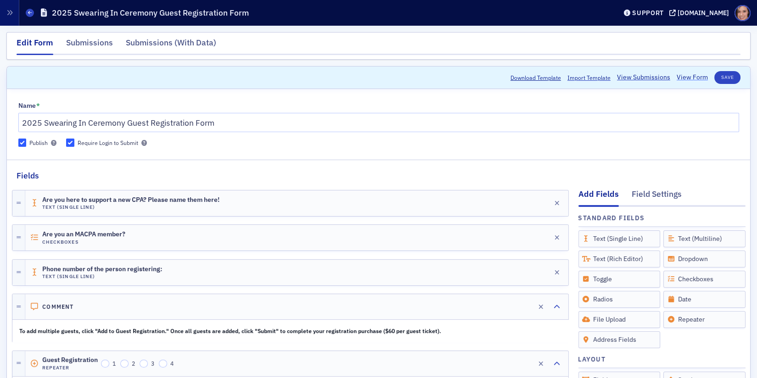
click at [686, 78] on link "View Form" at bounding box center [692, 78] width 31 height 10
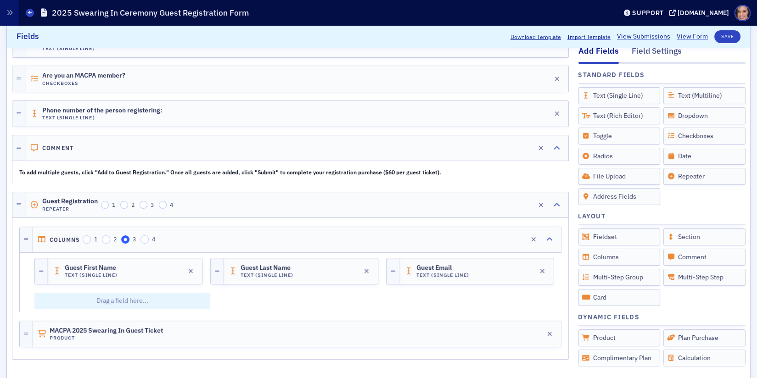
scroll to position [248, 0]
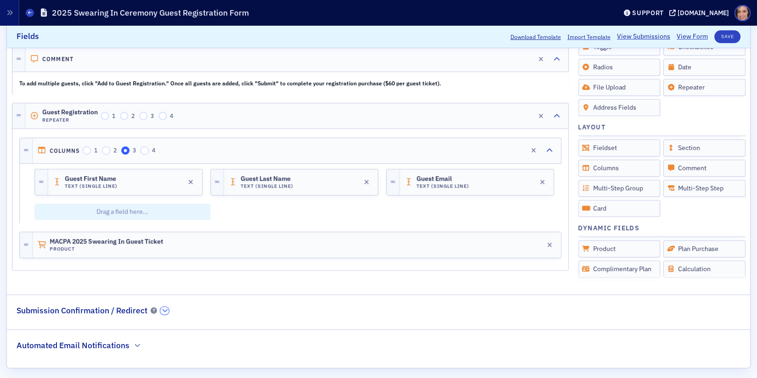
click at [165, 307] on button "button" at bounding box center [164, 311] width 9 height 8
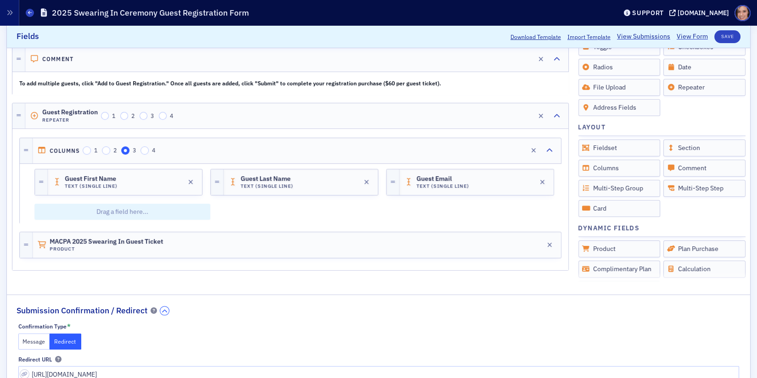
scroll to position [313, 0]
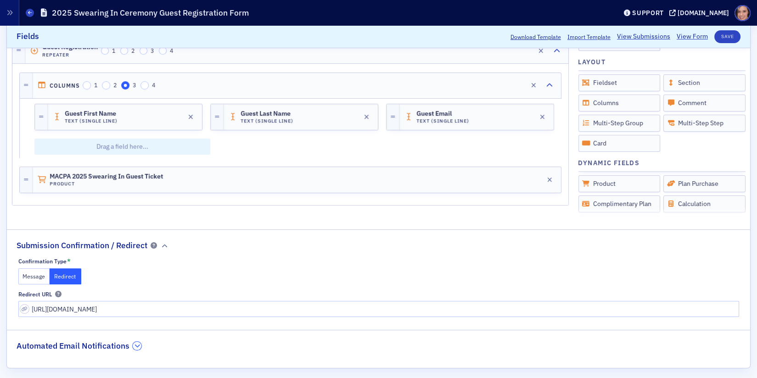
click at [136, 343] on button "button" at bounding box center [137, 346] width 9 height 8
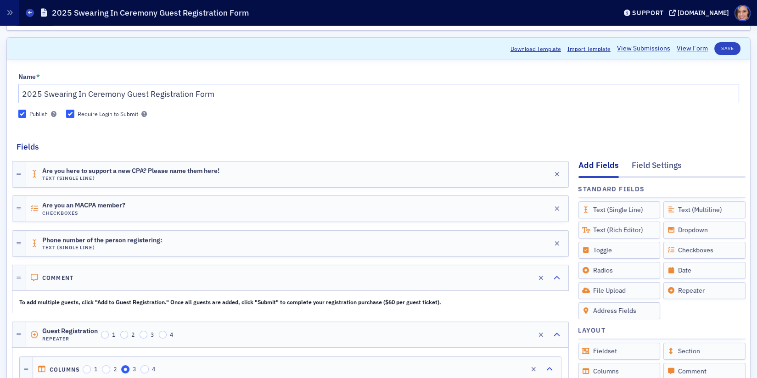
scroll to position [0, 0]
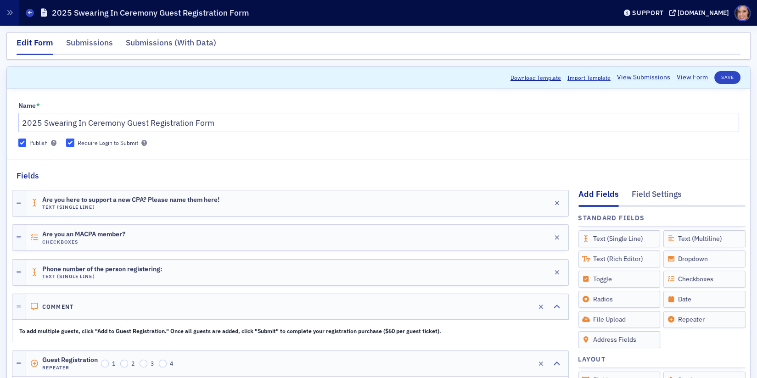
click at [624, 74] on link "View Submissions" at bounding box center [643, 78] width 53 height 10
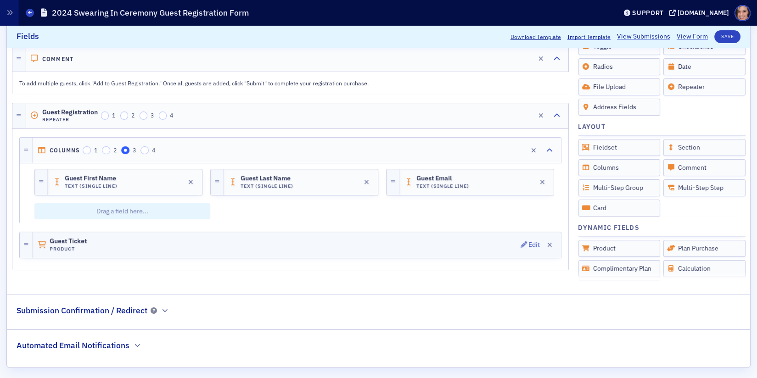
scroll to position [237, 0]
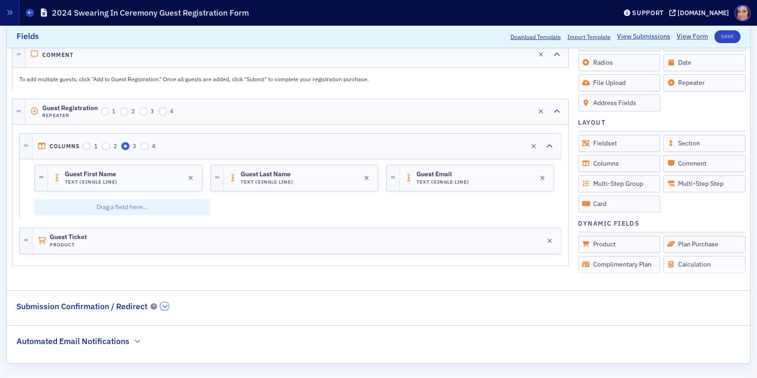
click at [162, 307] on icon "button" at bounding box center [165, 307] width 6 height 6
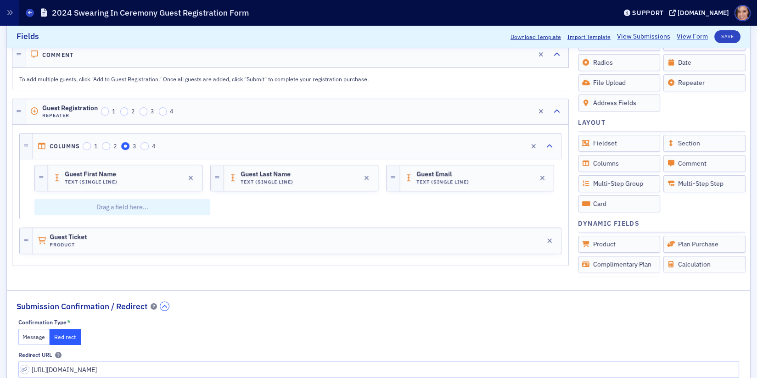
scroll to position [303, 0]
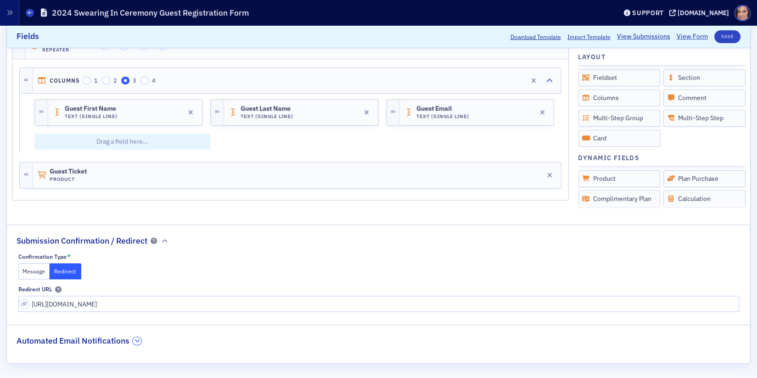
click at [137, 340] on icon "button" at bounding box center [138, 341] width 6 height 6
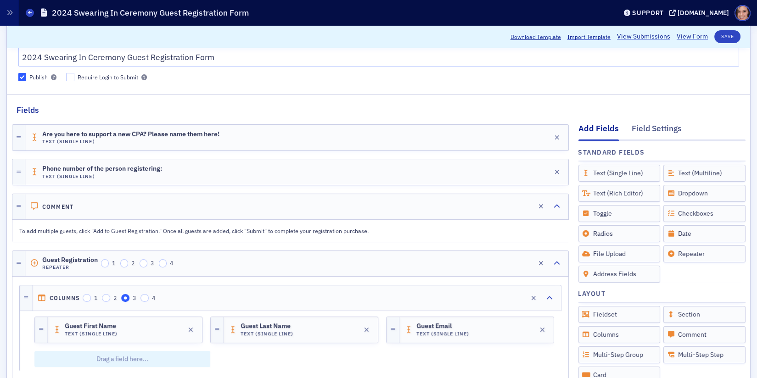
scroll to position [0, 0]
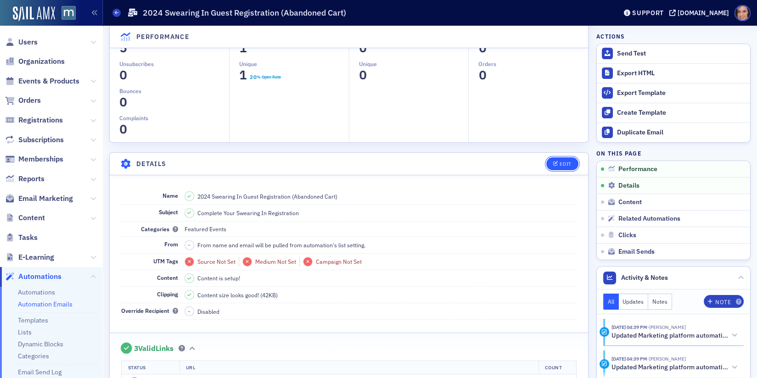
click at [556, 167] on button "Edit" at bounding box center [562, 163] width 32 height 13
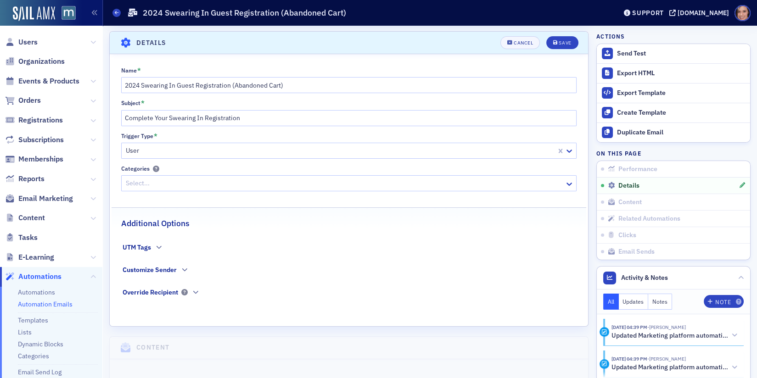
scroll to position [171, 0]
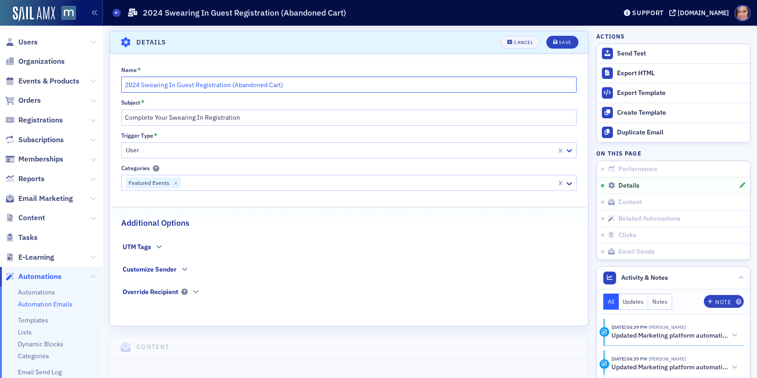
drag, startPoint x: 142, startPoint y: 86, endPoint x: 117, endPoint y: 85, distance: 25.3
click at [117, 85] on div "Name * 2024 Swearing In Guest Registration (Abandoned Cart) Subject * Complete …" at bounding box center [349, 188] width 478 height 243
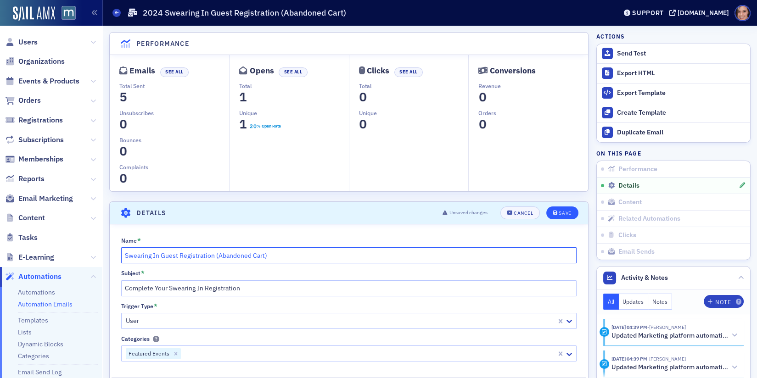
type input "Swearing In Guest Registration (Abandoned Cart)"
click at [556, 211] on icon "submit" at bounding box center [555, 213] width 5 height 5
